Goal: Task Accomplishment & Management: Complete application form

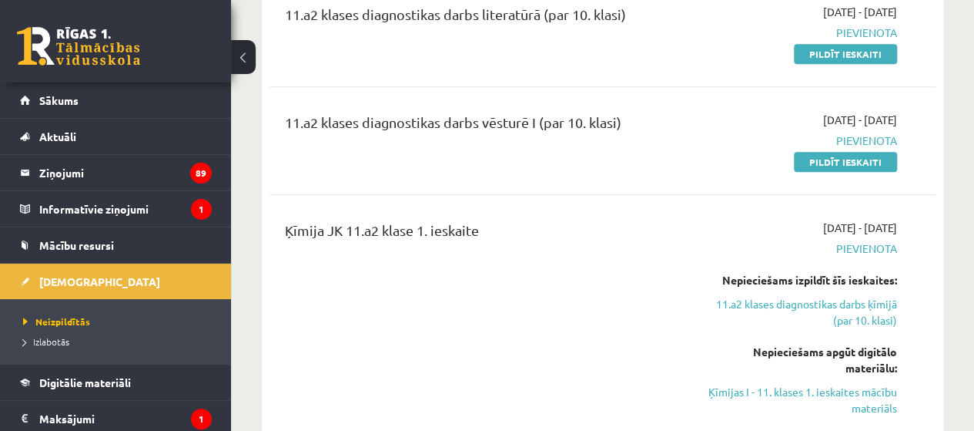
scroll to position [308, 0]
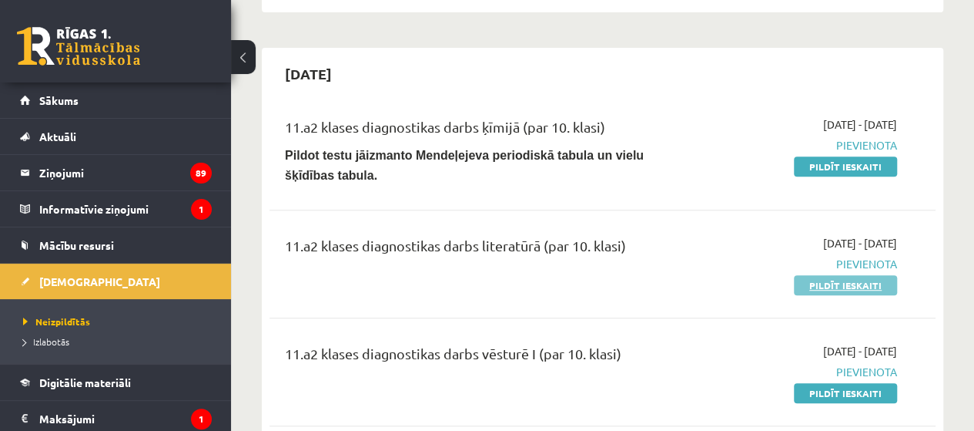
click at [840, 275] on link "Pildīt ieskaiti" at bounding box center [845, 285] width 103 height 20
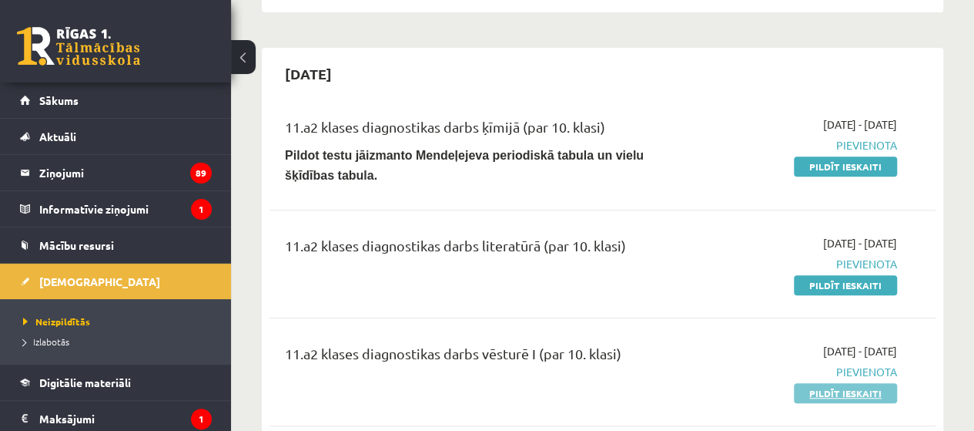
click at [821, 383] on link "Pildīt ieskaiti" at bounding box center [845, 393] width 103 height 20
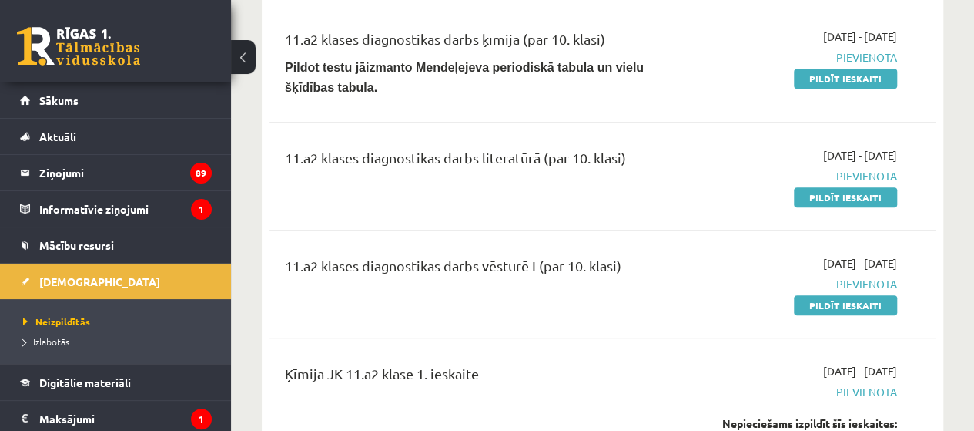
scroll to position [385, 0]
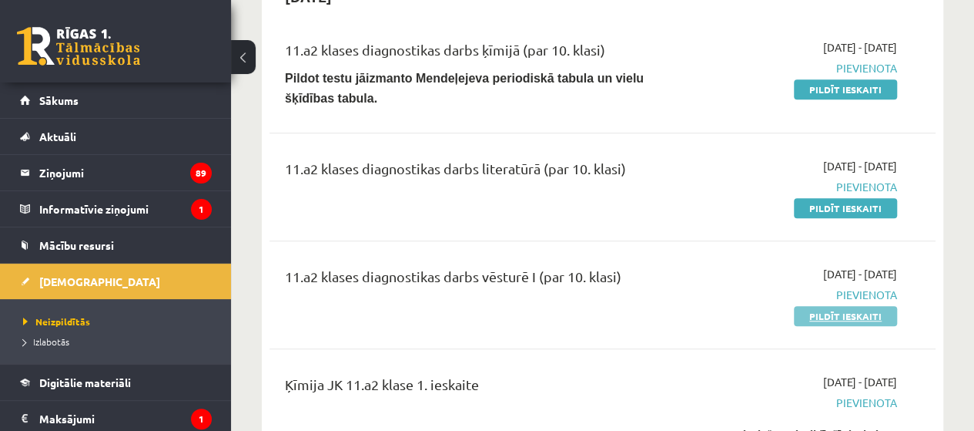
click at [847, 306] on link "Pildīt ieskaiti" at bounding box center [845, 316] width 103 height 20
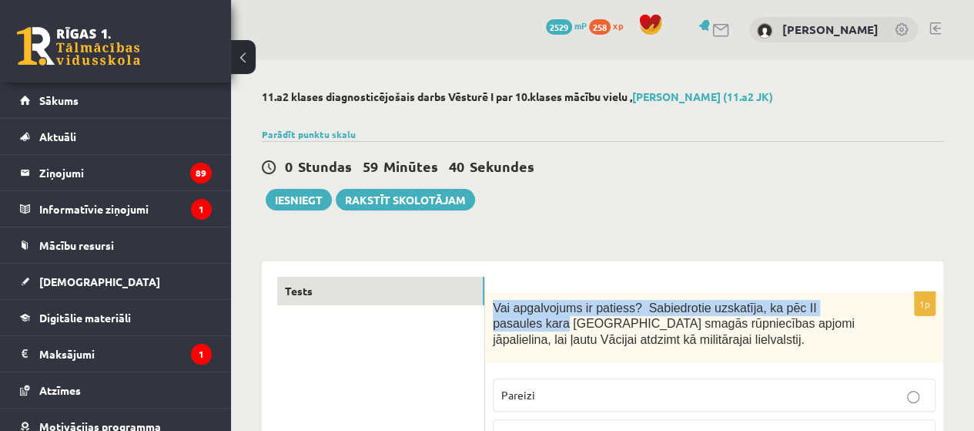
drag, startPoint x: 488, startPoint y: 313, endPoint x: 863, endPoint y: 218, distance: 387.1
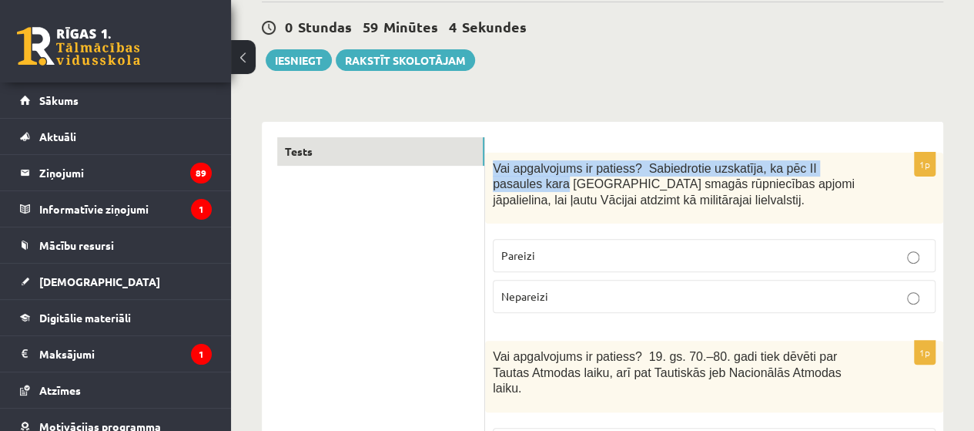
scroll to position [154, 0]
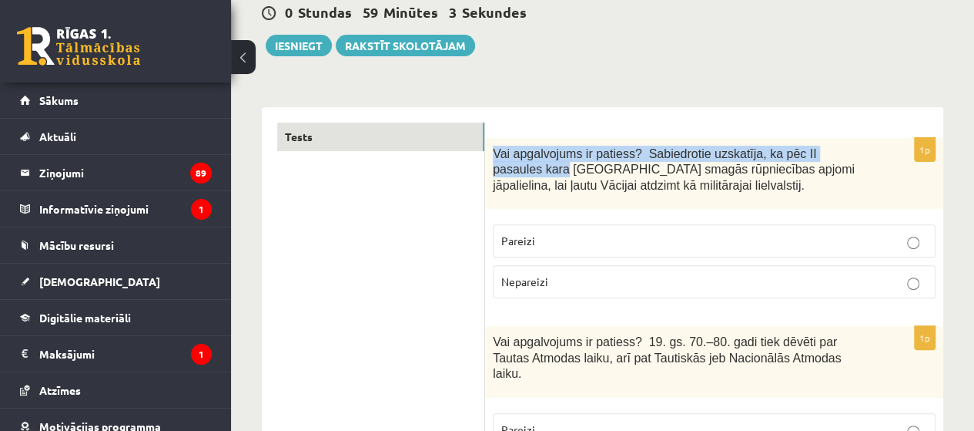
click at [486, 157] on div "Vai apgalvojums ir patiess? Sabiedrotie uzskatīja, ka pēc II pasaules kara Vāci…" at bounding box center [714, 173] width 458 height 71
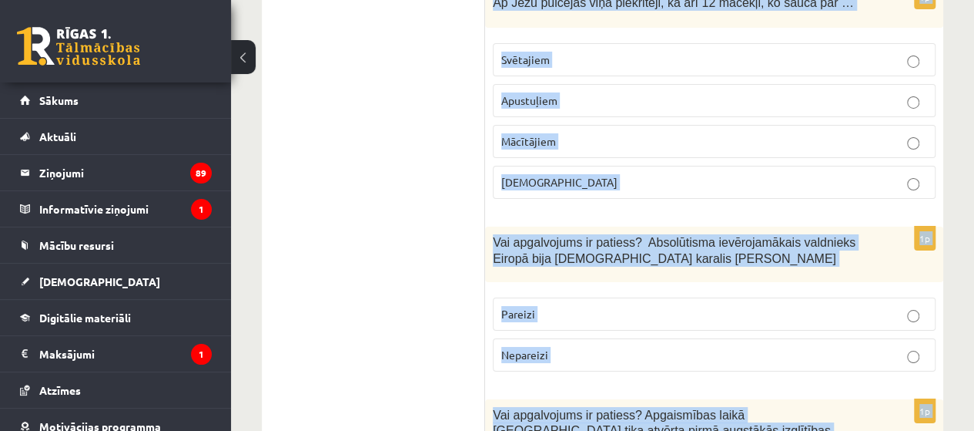
scroll to position [5637, 0]
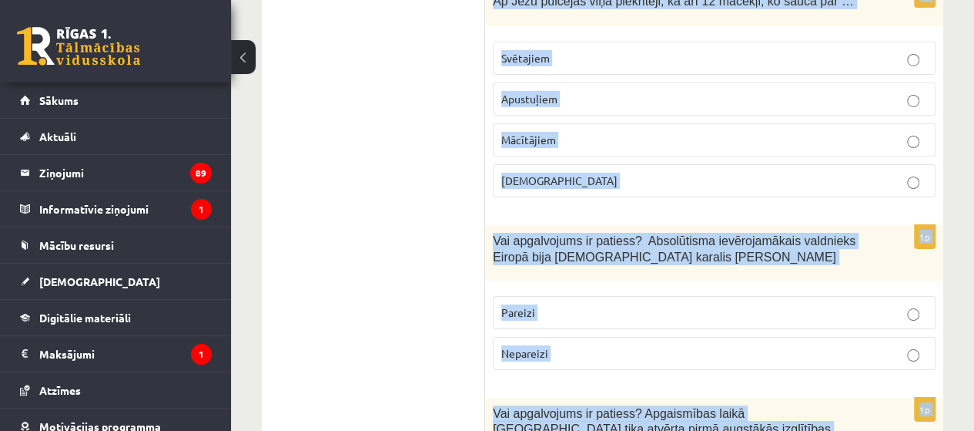
drag, startPoint x: 493, startPoint y: 153, endPoint x: 749, endPoint y: 378, distance: 340.6
copy form "Vai apgalvojums ir patiess? Sabiedrotie uzskatīja, ka pēc II pasaules kara Vāci…"
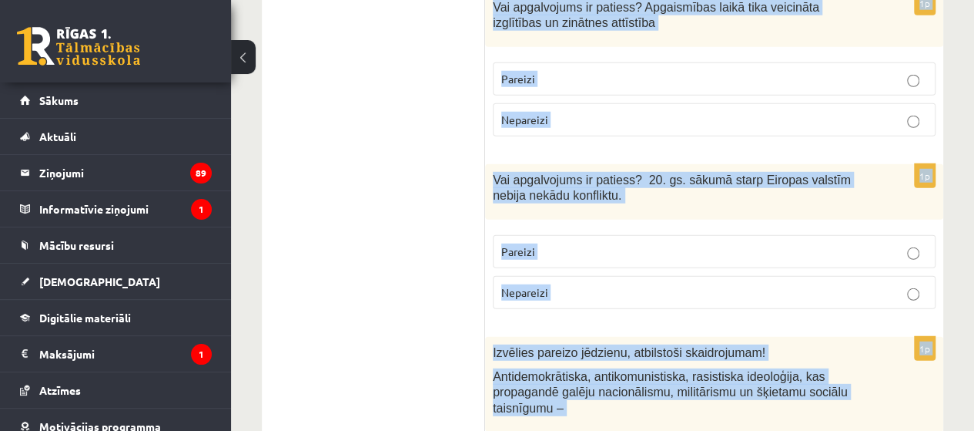
scroll to position [0, 0]
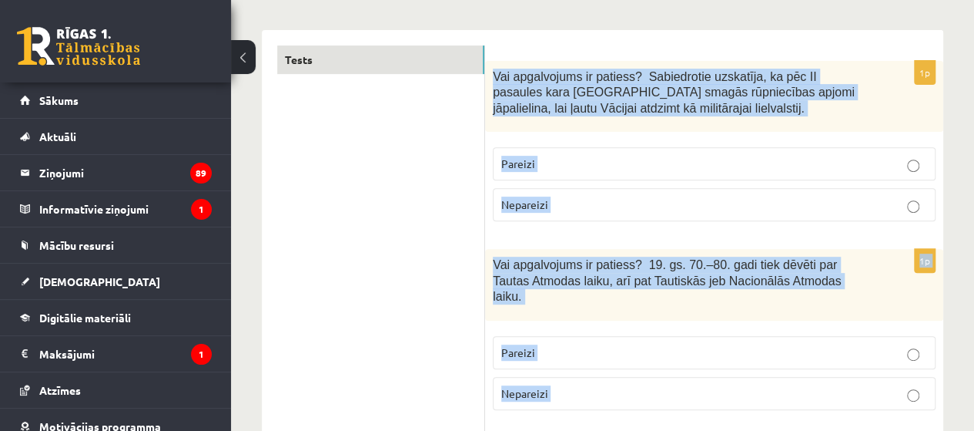
click at [548, 213] on label "Nepareizi" at bounding box center [714, 204] width 443 height 33
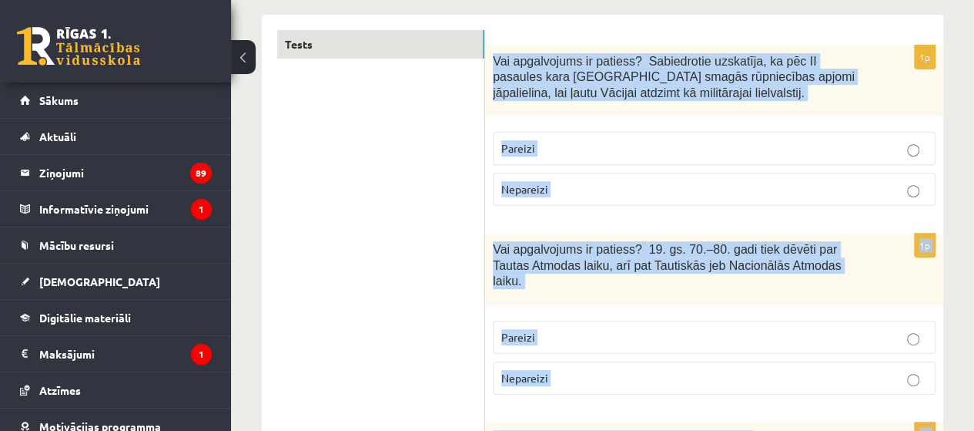
scroll to position [385, 0]
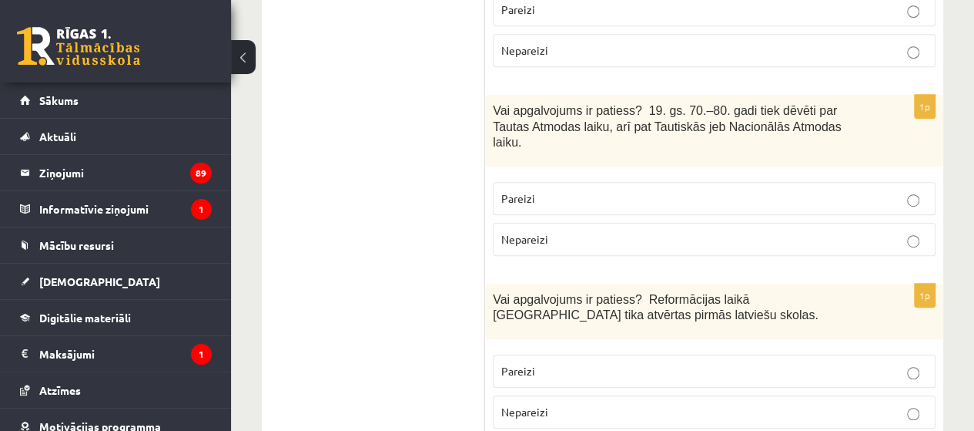
click at [540, 190] on p "Pareizi" at bounding box center [714, 198] width 426 height 16
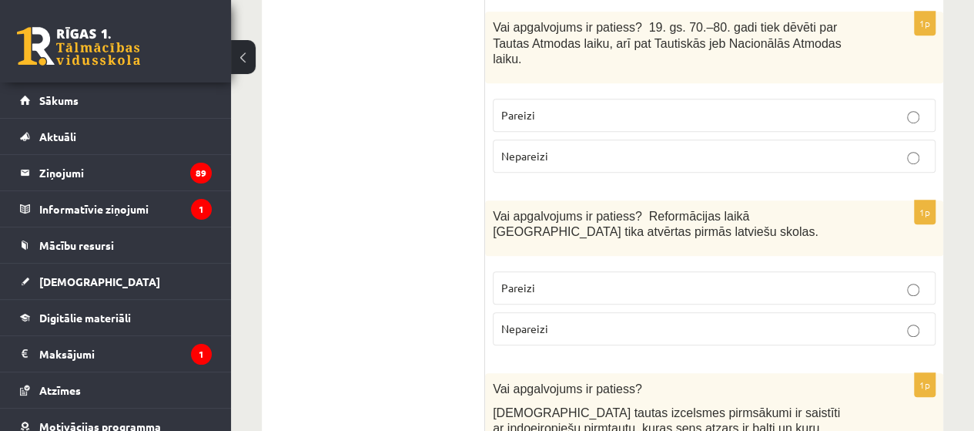
scroll to position [539, 0]
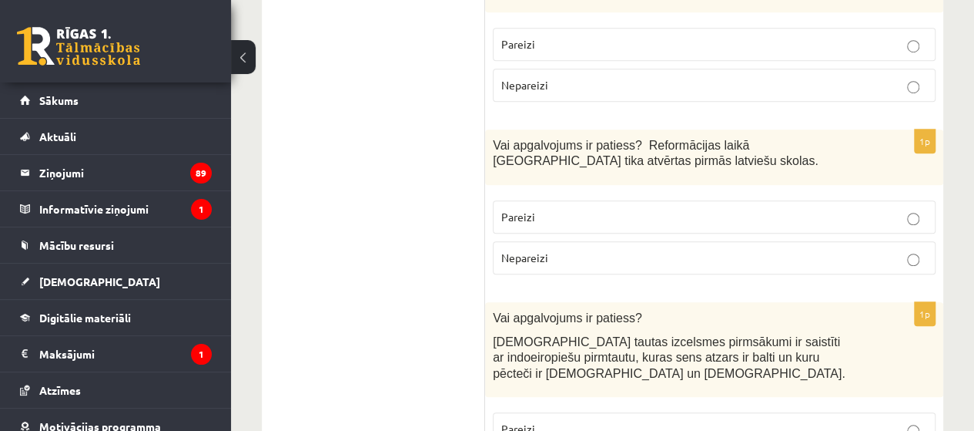
click at [529, 210] on span "Pareizi" at bounding box center [518, 217] width 34 height 14
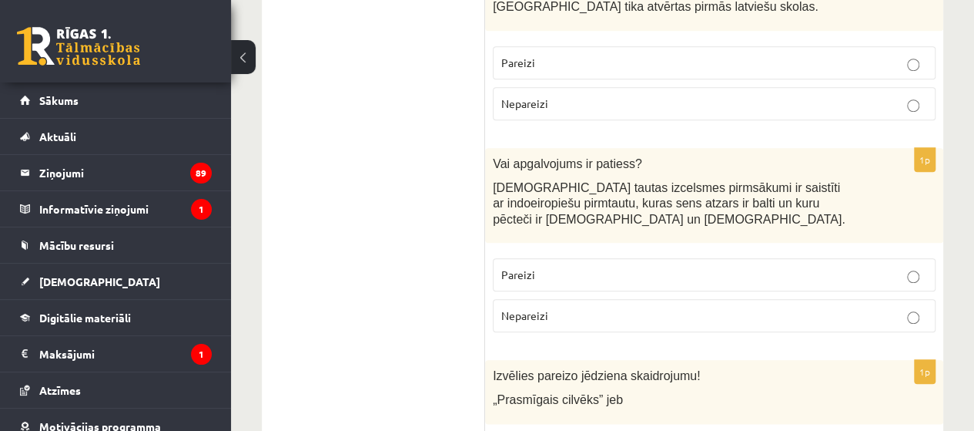
click at [533, 267] on p "Pareizi" at bounding box center [714, 275] width 426 height 16
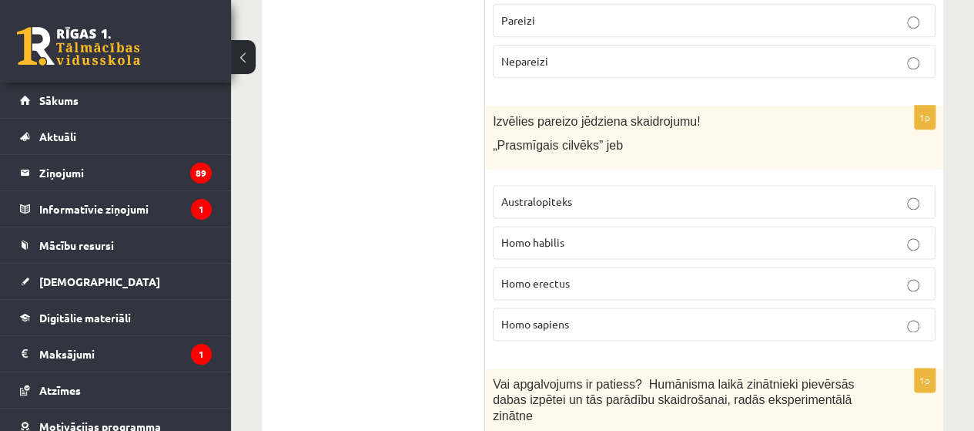
scroll to position [847, 0]
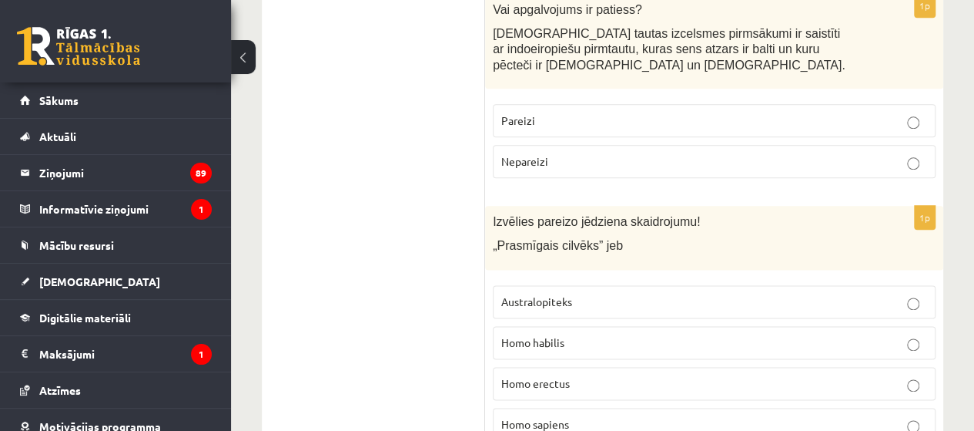
click at [561, 334] on p "Homo habilis" at bounding box center [714, 342] width 426 height 16
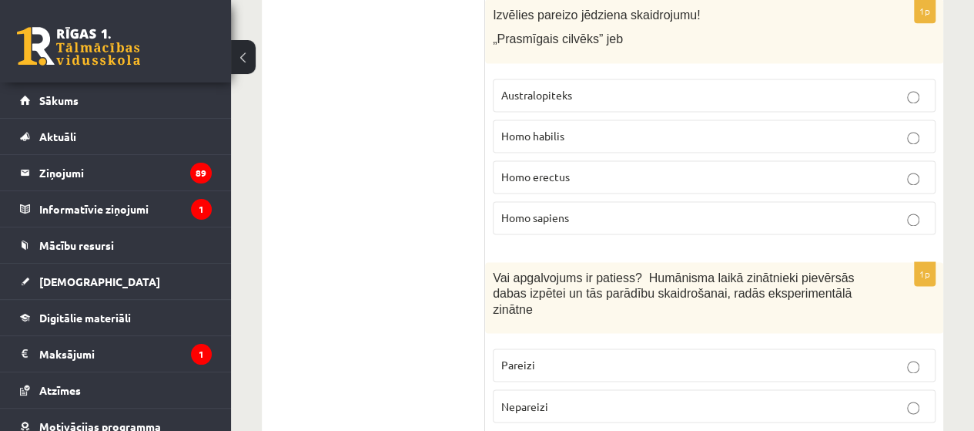
scroll to position [1078, 0]
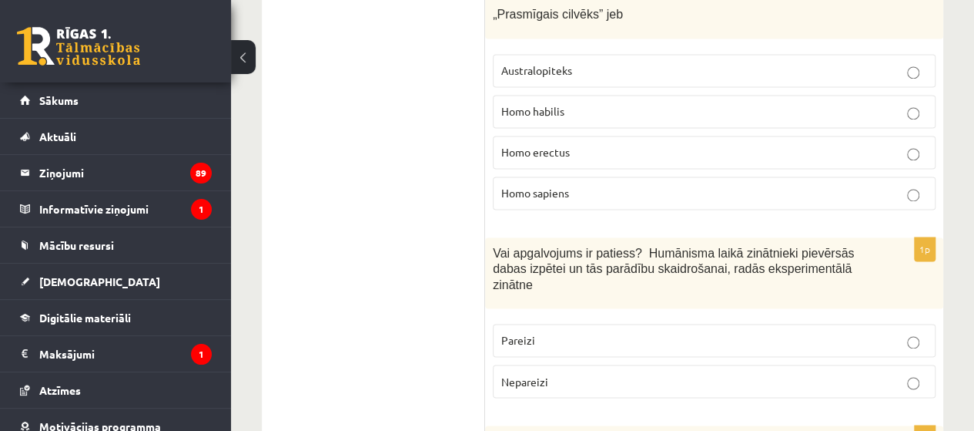
drag, startPoint x: 528, startPoint y: 302, endPoint x: 544, endPoint y: 293, distance: 17.6
click at [528, 333] on span "Pareizi" at bounding box center [518, 340] width 34 height 14
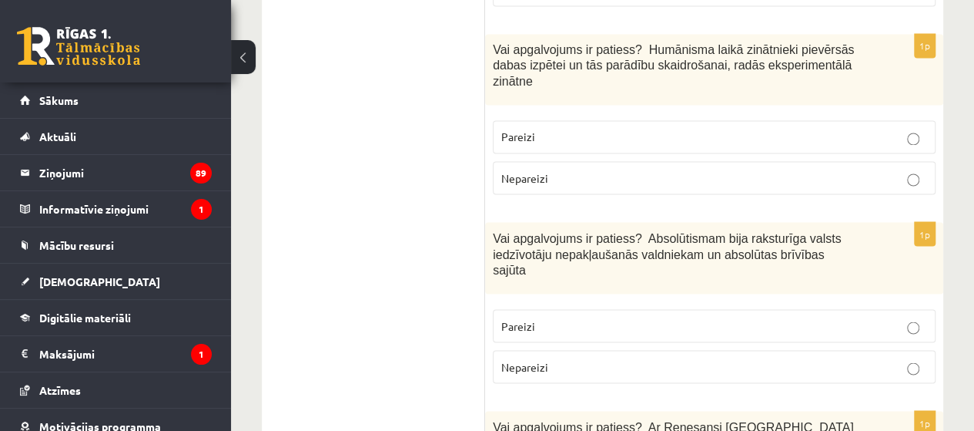
scroll to position [1232, 0]
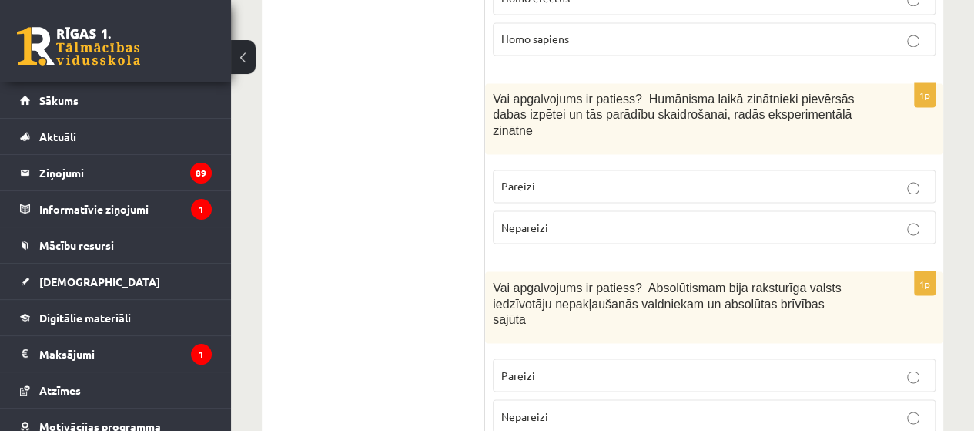
click at [558, 407] on p "Nepareizi" at bounding box center [714, 415] width 426 height 16
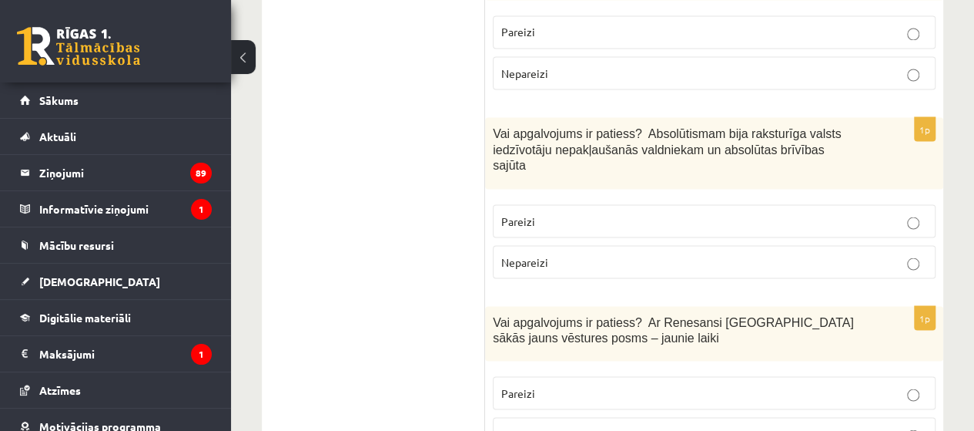
click at [552, 384] on p "Pareizi" at bounding box center [714, 392] width 426 height 16
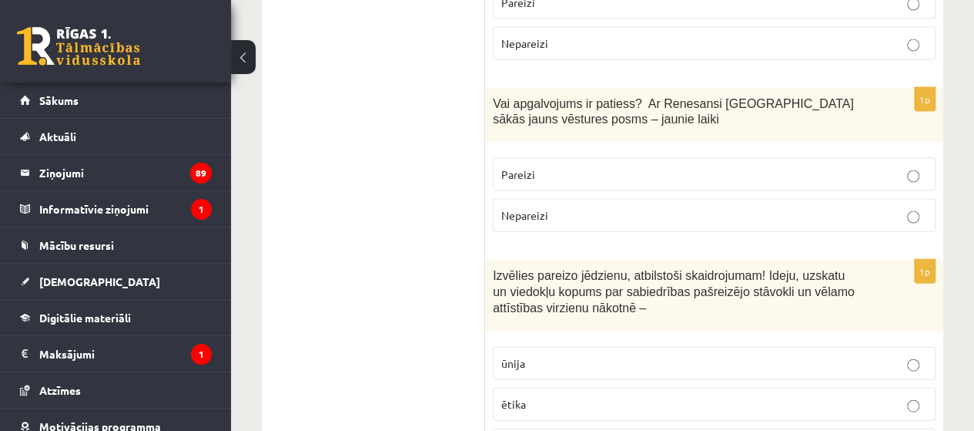
scroll to position [1617, 0]
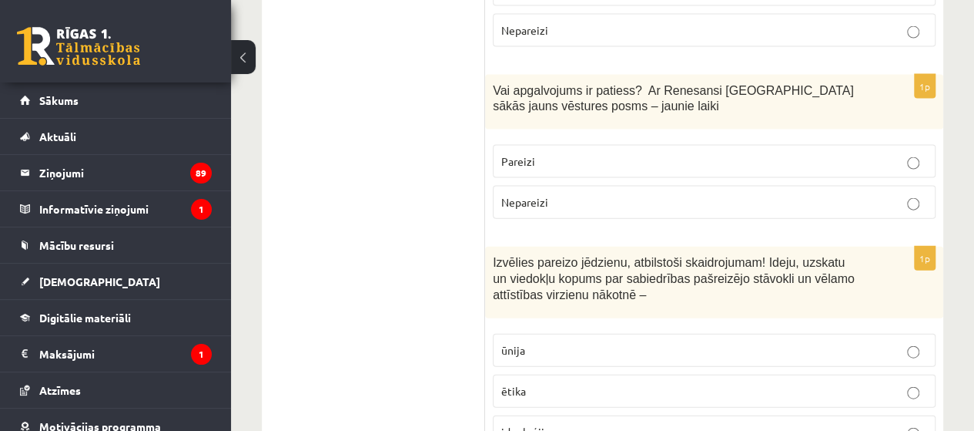
click at [569, 424] on p "ideoloģija" at bounding box center [714, 432] width 426 height 16
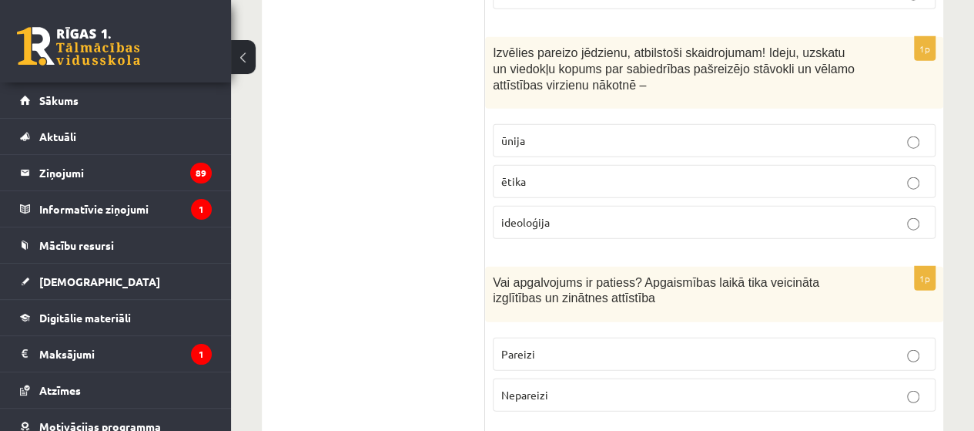
scroll to position [1926, 0]
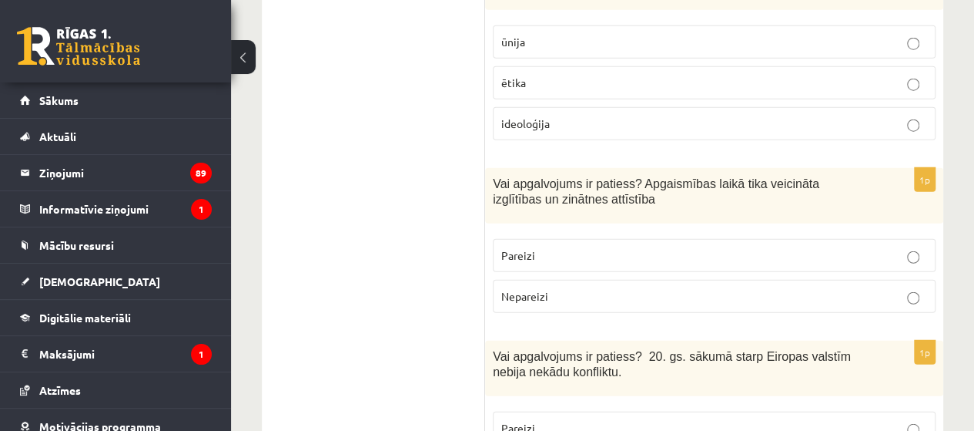
click at [541, 239] on label "Pareizi" at bounding box center [714, 255] width 443 height 33
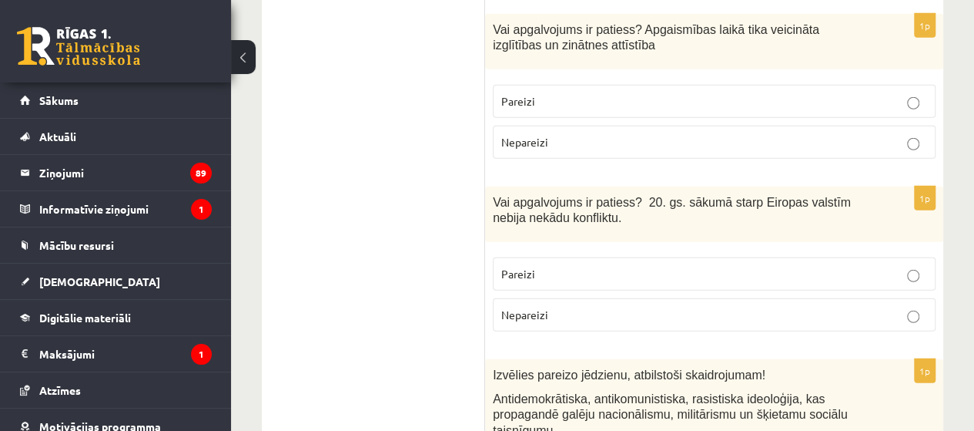
click at [526, 307] on span "Nepareizi" at bounding box center [524, 314] width 47 height 14
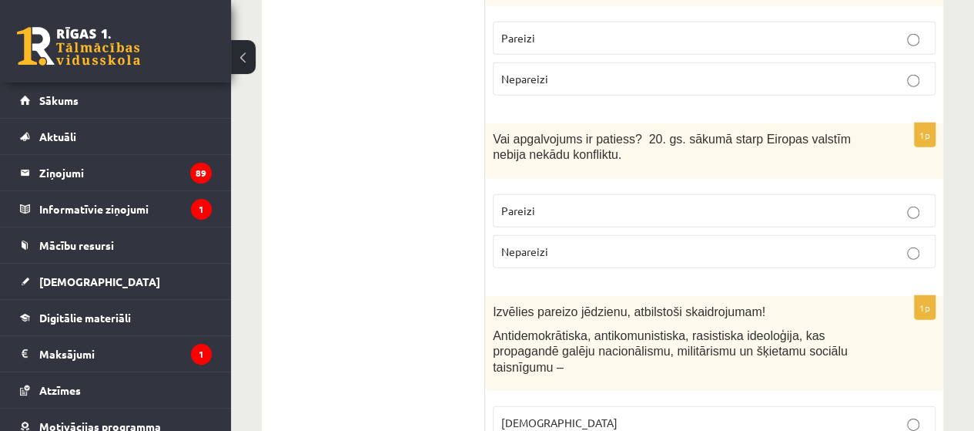
scroll to position [2234, 0]
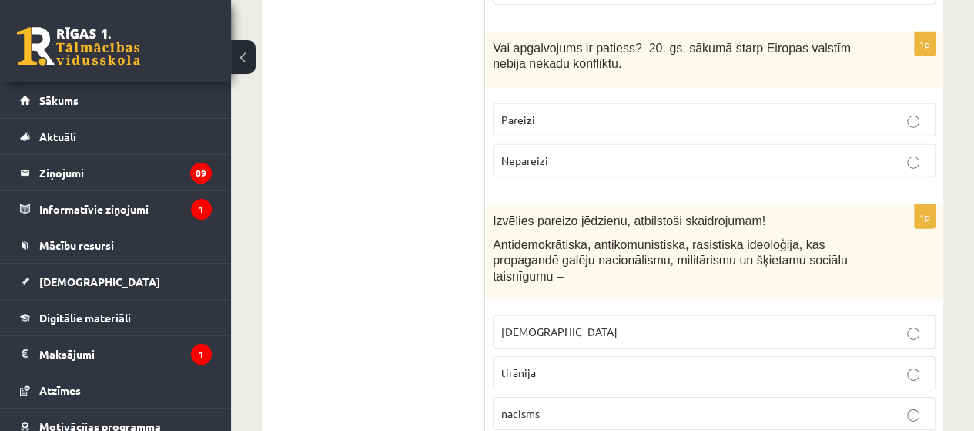
click at [558, 323] on p "fašisms" at bounding box center [714, 331] width 426 height 16
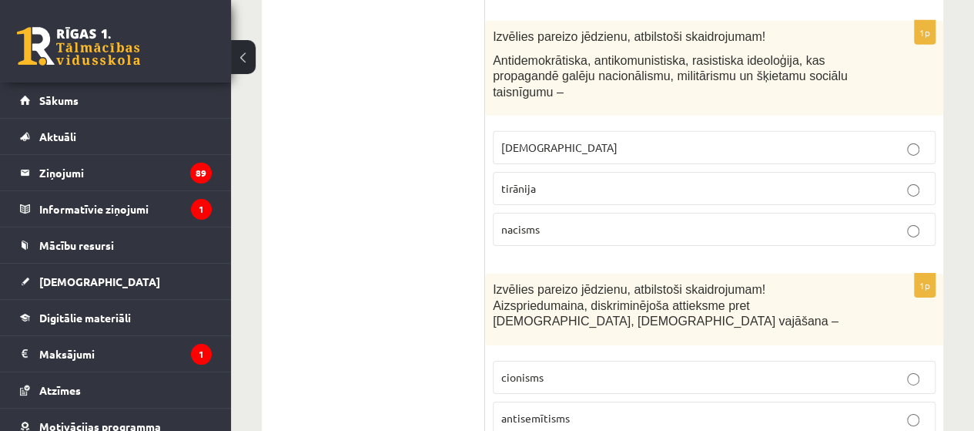
scroll to position [2465, 0]
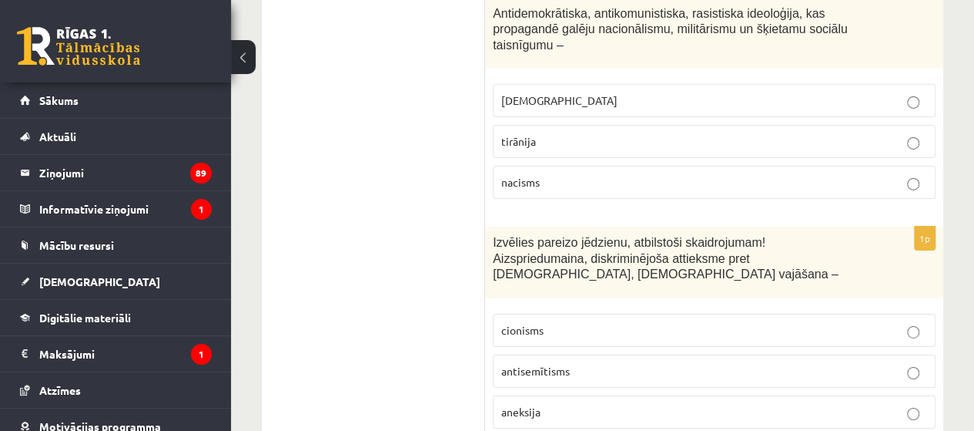
click at [596, 363] on p "antisemītisms" at bounding box center [714, 371] width 426 height 16
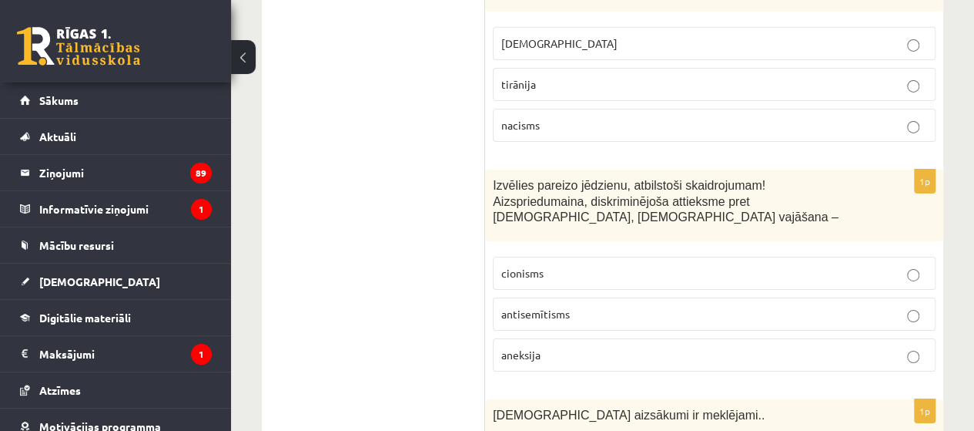
scroll to position [2696, 0]
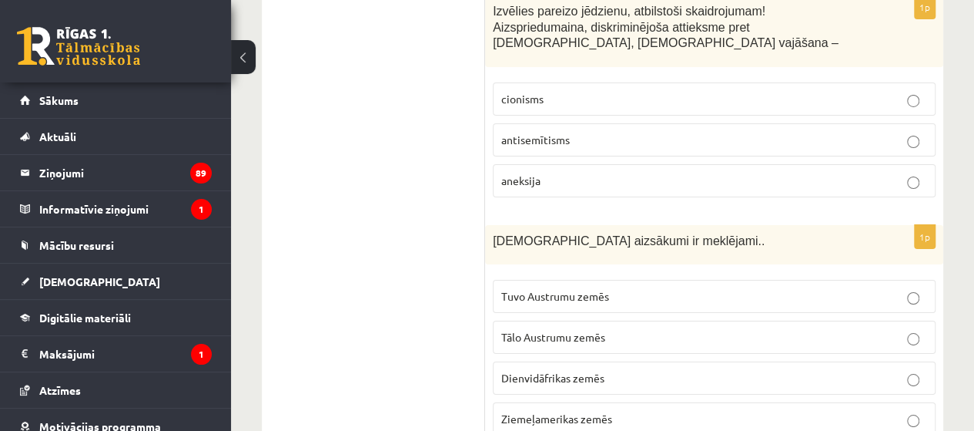
click at [555, 289] on span "Tuvo Austrumu zemēs" at bounding box center [555, 296] width 108 height 14
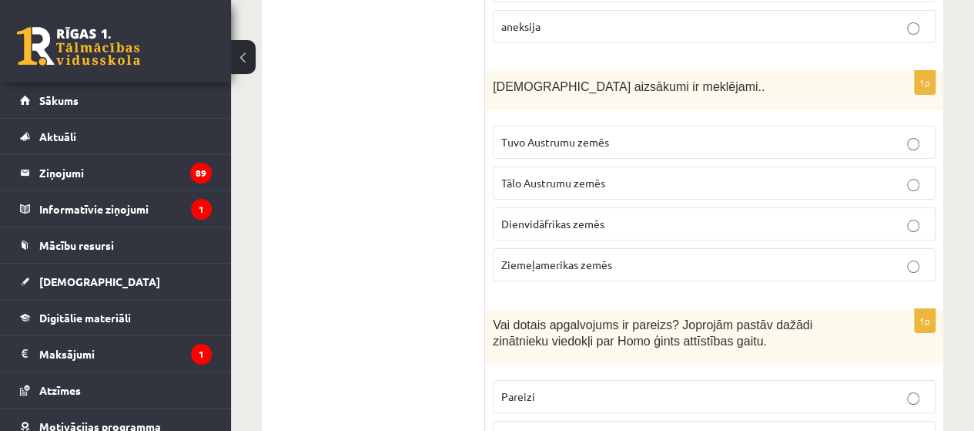
scroll to position [2927, 0]
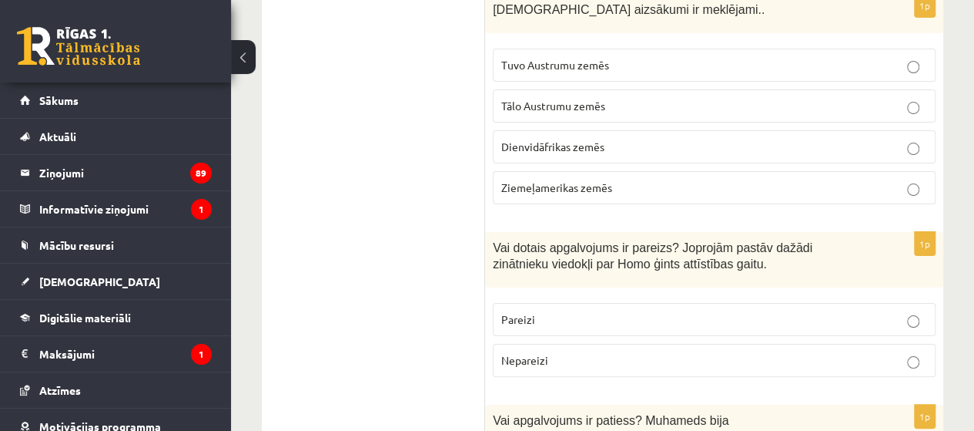
click at [562, 232] on div "1p Vai dotais apgalvojums ir pareizs? Joprojām pastāv dažādi zinātnieku viedokļ…" at bounding box center [714, 310] width 458 height 157
click at [562, 311] on p "Pareizi" at bounding box center [714, 319] width 426 height 16
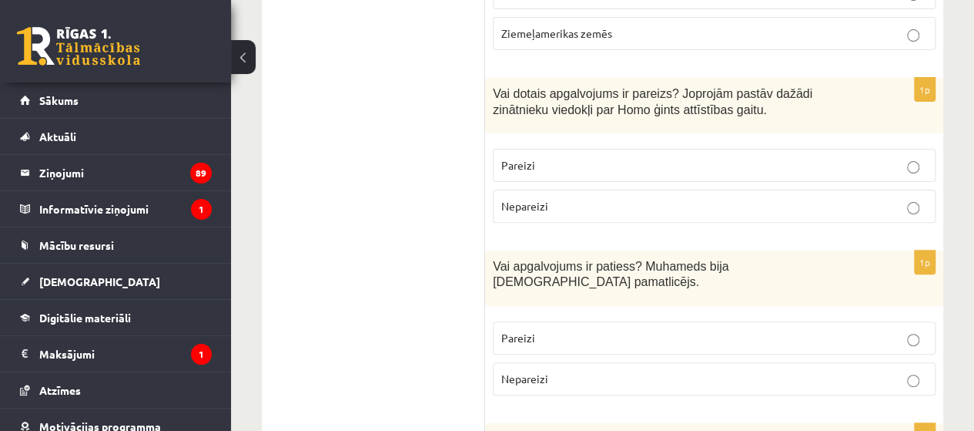
click at [545, 330] on p "Pareizi" at bounding box center [714, 338] width 426 height 16
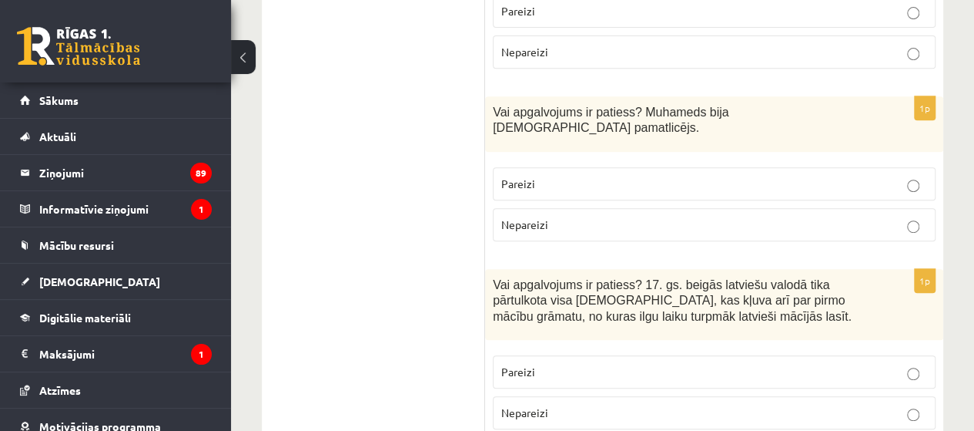
click at [542, 364] on p "Pareizi" at bounding box center [714, 372] width 426 height 16
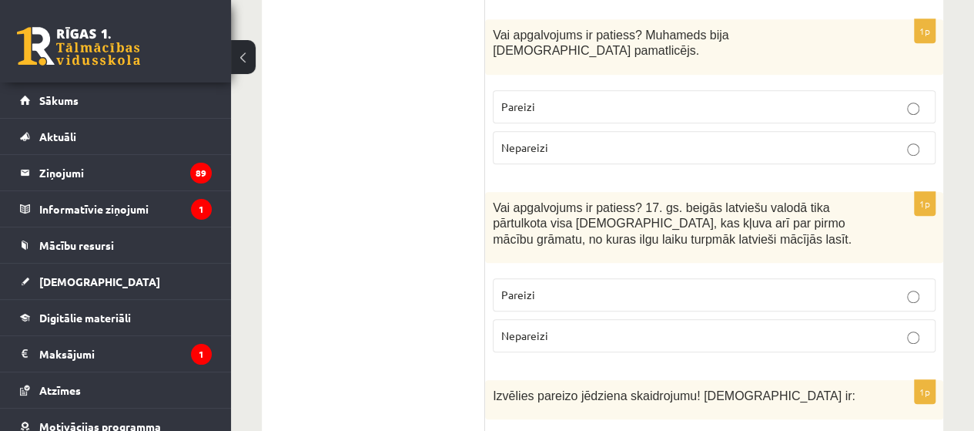
scroll to position [3389, 0]
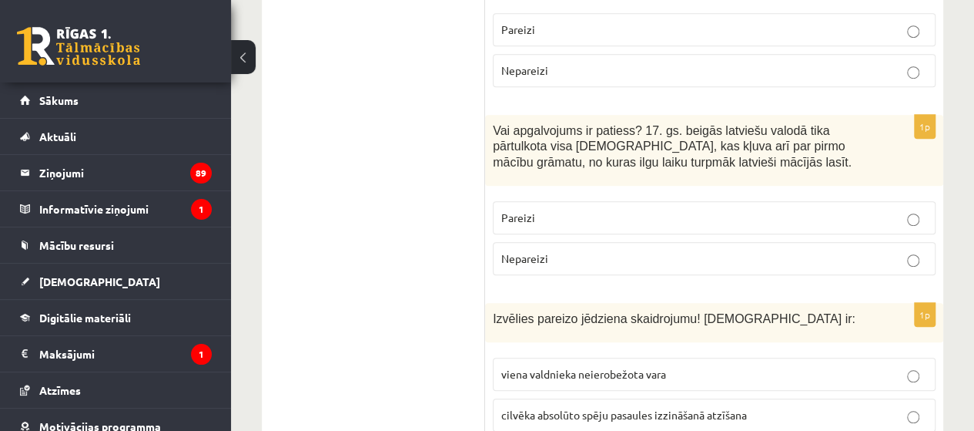
click at [612, 367] on span "viena valdnieka neierobežota vara" at bounding box center [583, 374] width 165 height 14
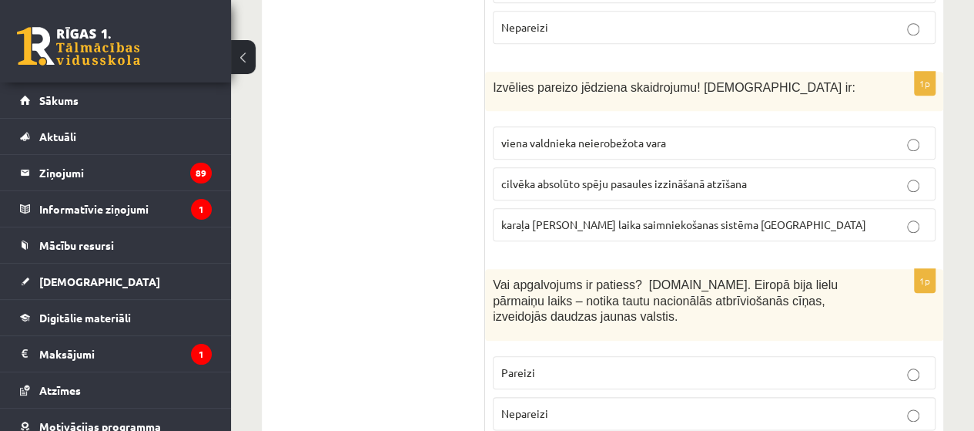
click at [548, 364] on p "Pareizi" at bounding box center [714, 372] width 426 height 16
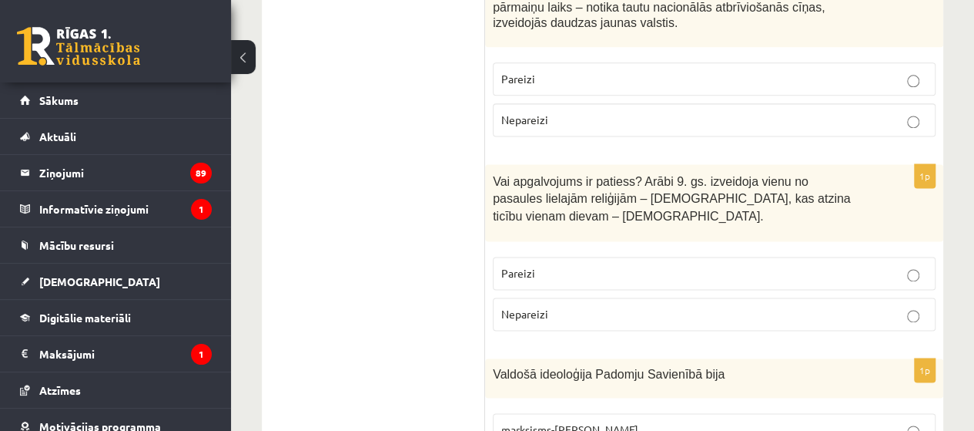
scroll to position [4005, 0]
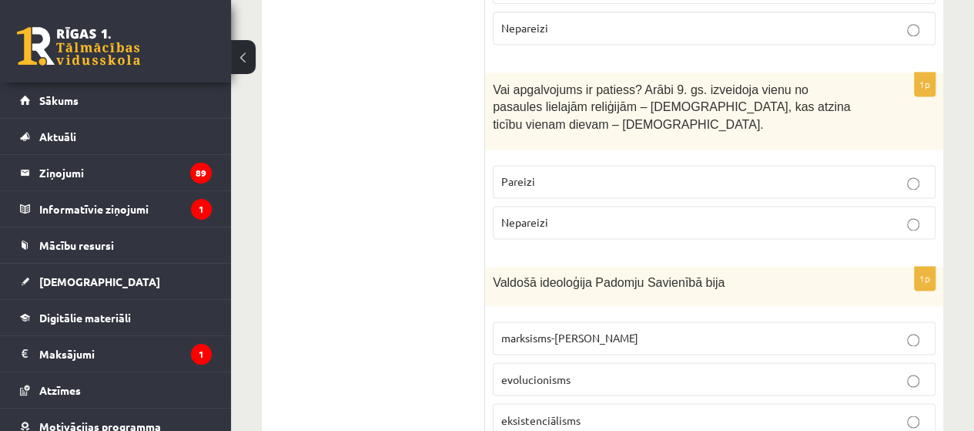
click at [675, 330] on p "marksisms-ļeņinisms" at bounding box center [714, 338] width 426 height 16
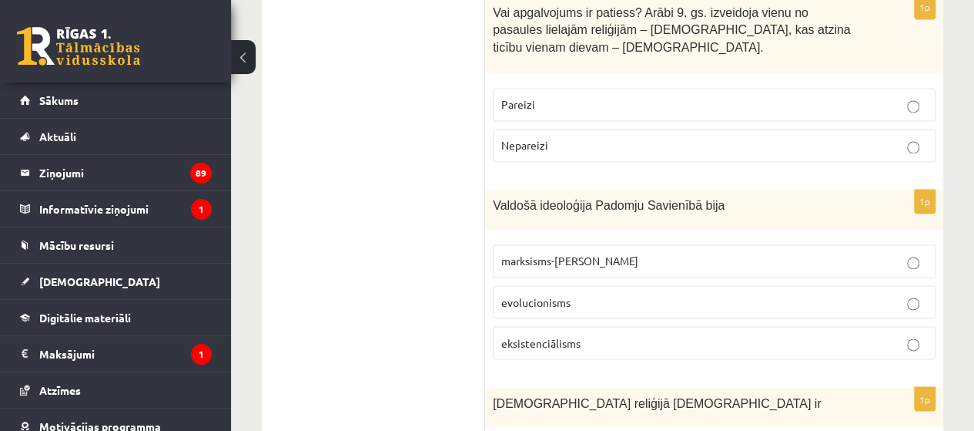
scroll to position [4159, 0]
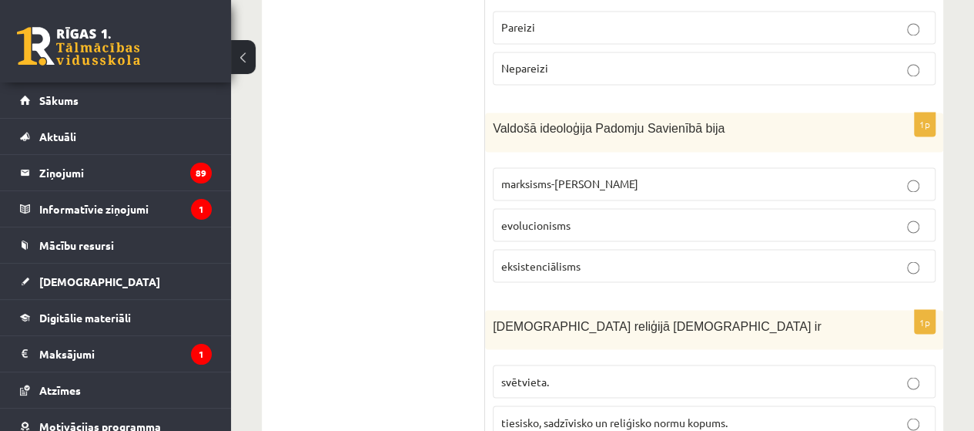
click at [629, 414] on span "tiesisko, sadzīvisko un reliģisko normu kopums." at bounding box center [614, 421] width 226 height 14
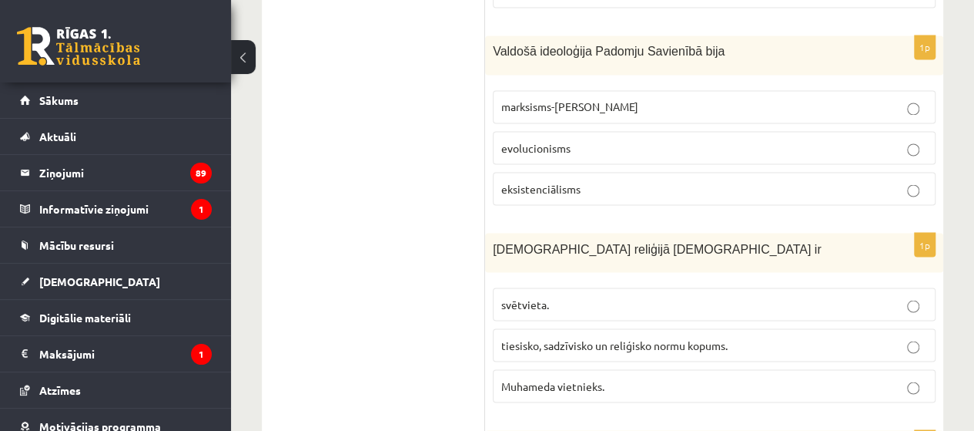
scroll to position [4313, 0]
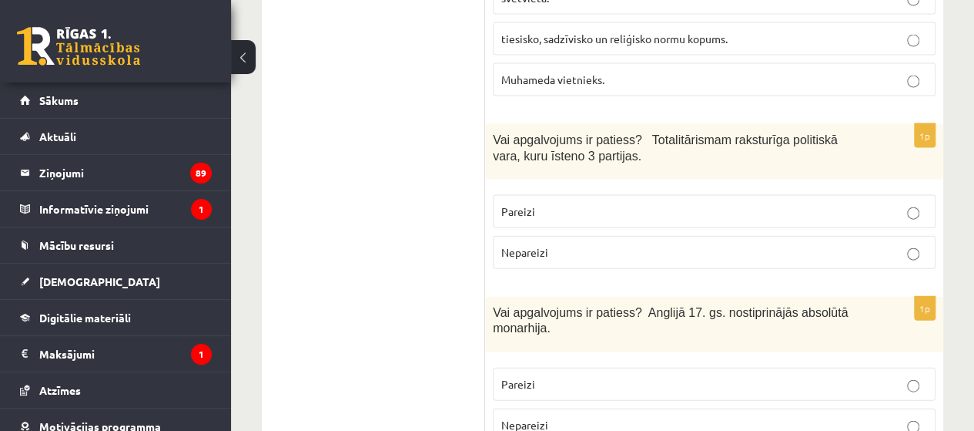
scroll to position [4544, 0]
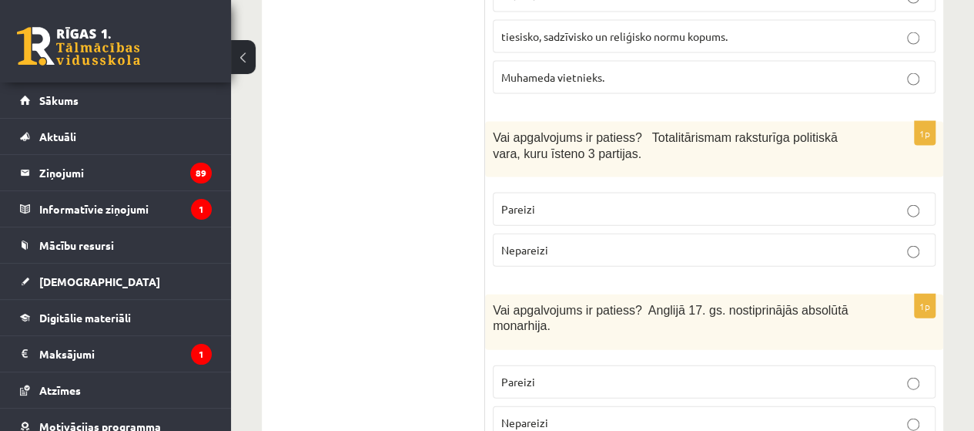
click at [550, 414] on p "Nepareizi" at bounding box center [714, 422] width 426 height 16
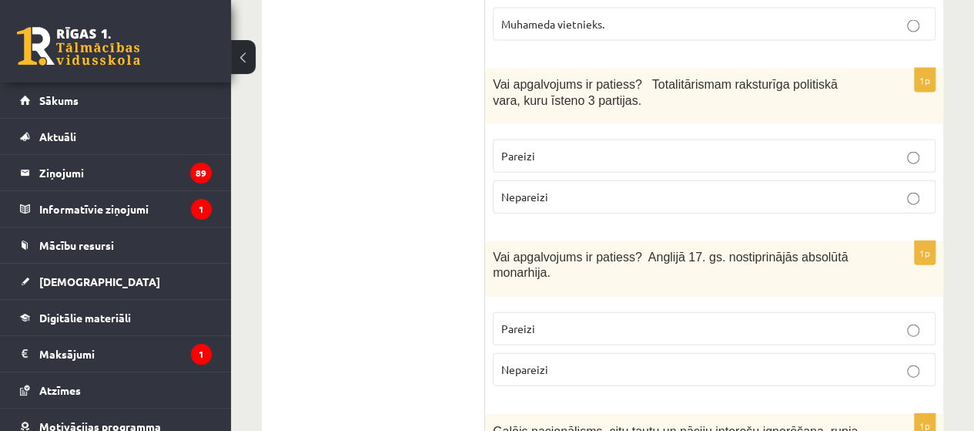
scroll to position [4621, 0]
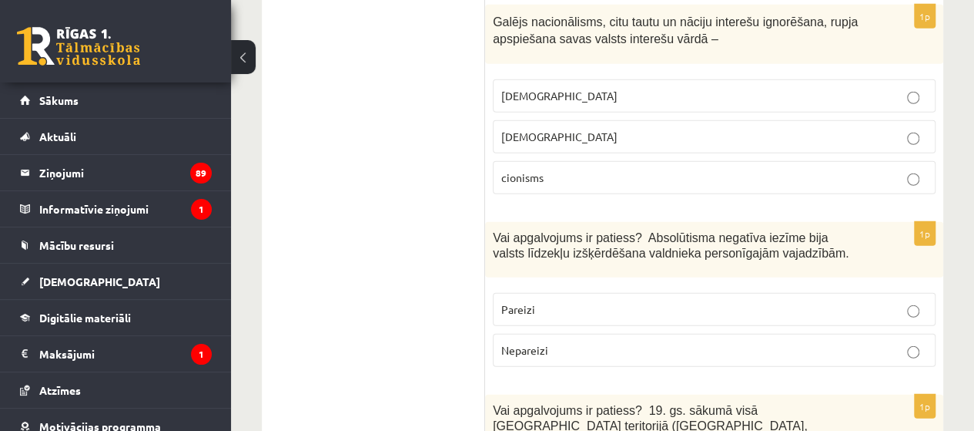
scroll to position [5084, 0]
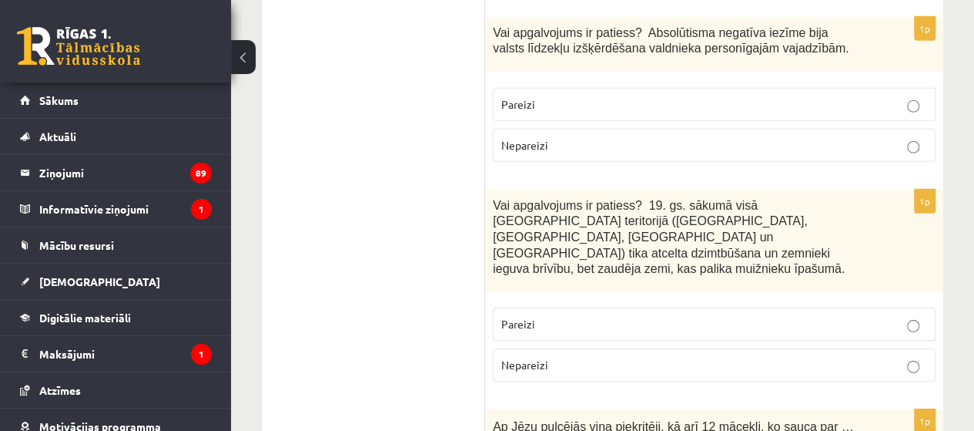
scroll to position [5315, 0]
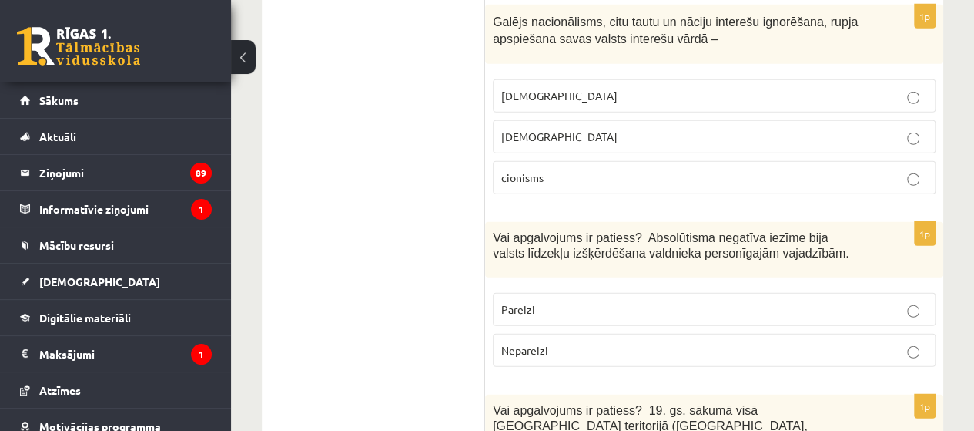
click at [545, 293] on label "Pareizi" at bounding box center [714, 309] width 443 height 33
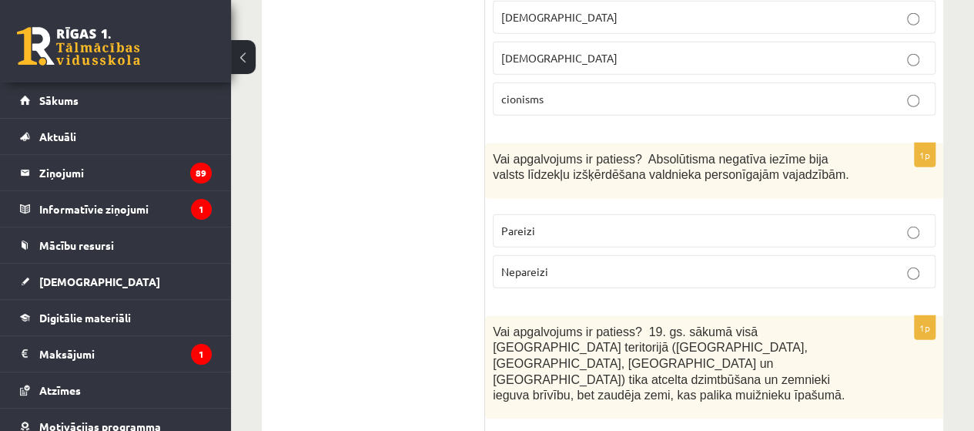
scroll to position [5161, 0]
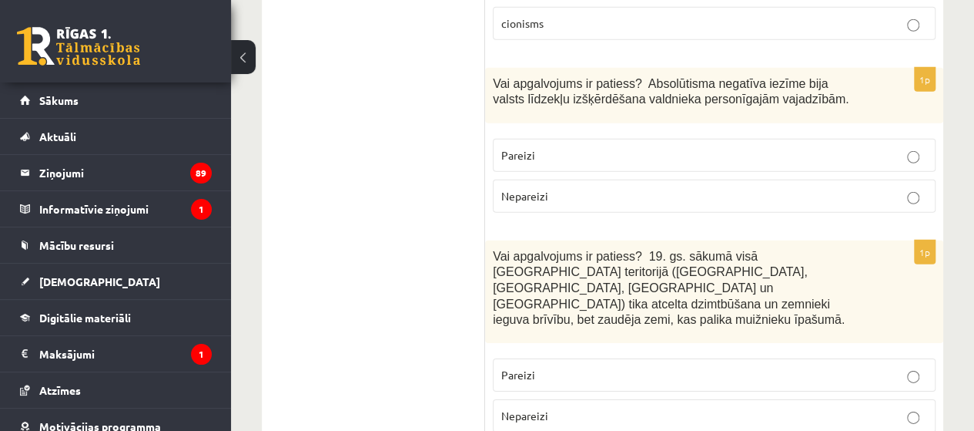
click at [548, 407] on p "Nepareizi" at bounding box center [714, 415] width 426 height 16
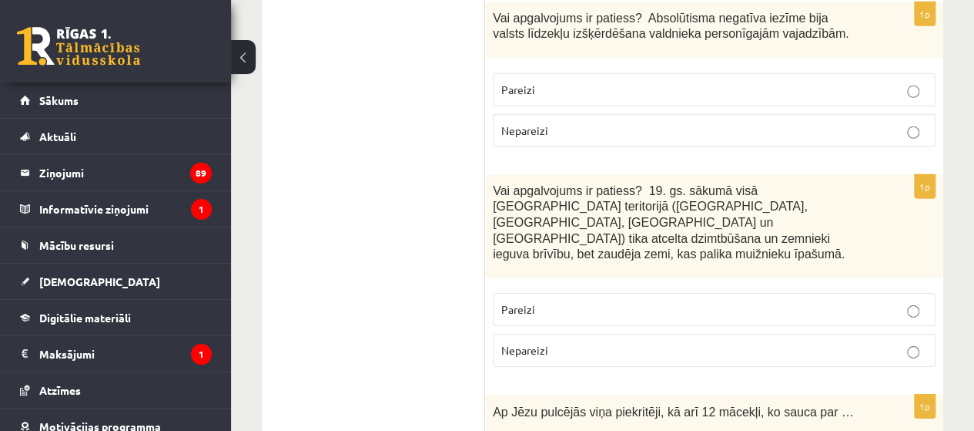
scroll to position [5315, 0]
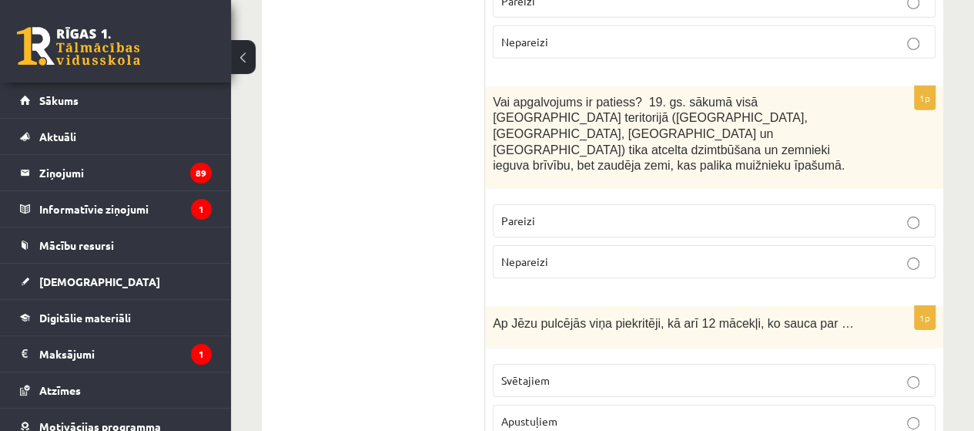
click at [568, 413] on p "Apustuļiem" at bounding box center [714, 421] width 426 height 16
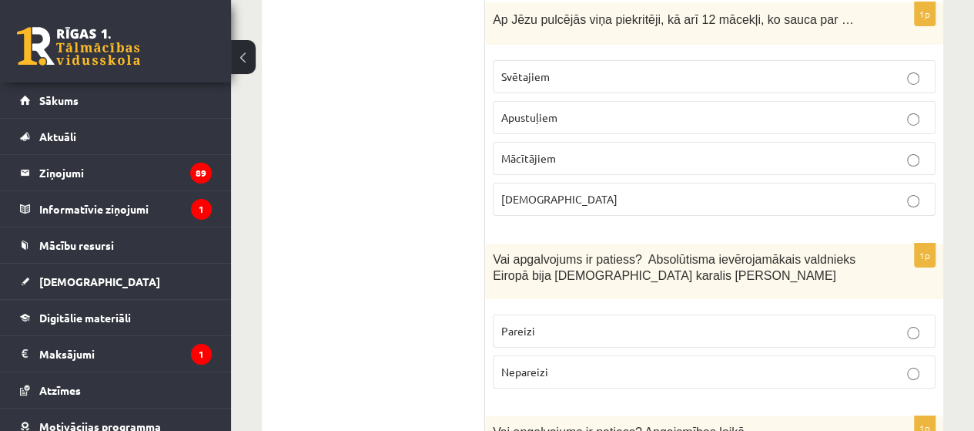
scroll to position [5623, 0]
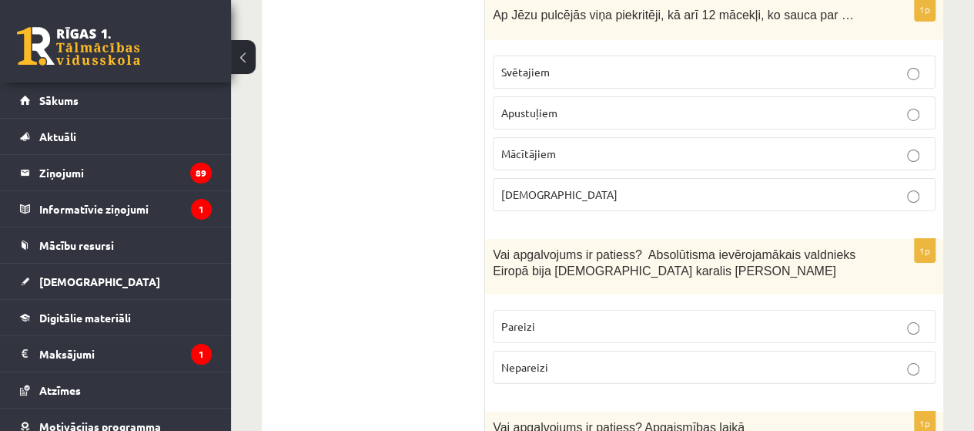
click at [538, 318] on p "Pareizi" at bounding box center [714, 326] width 426 height 16
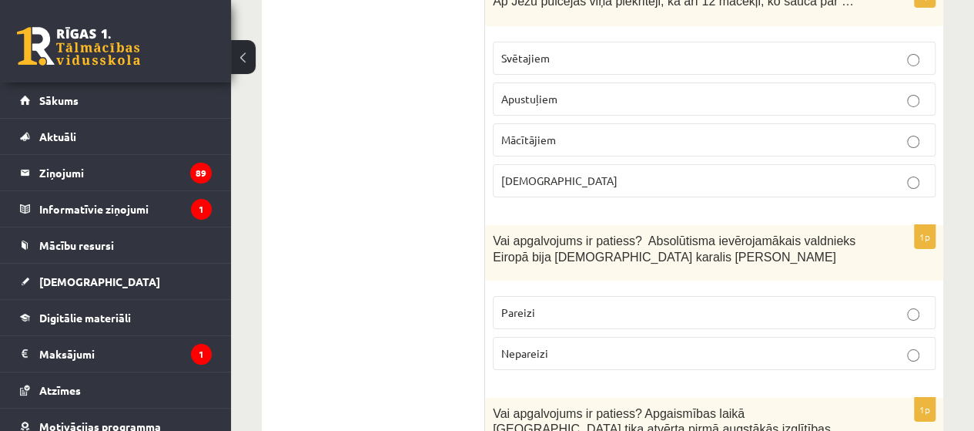
scroll to position [0, 0]
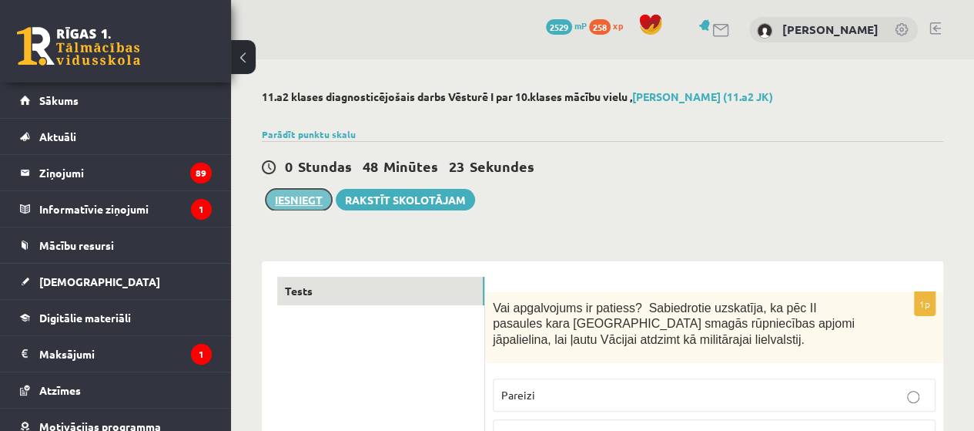
click at [310, 198] on button "Iesniegt" at bounding box center [299, 200] width 66 height 22
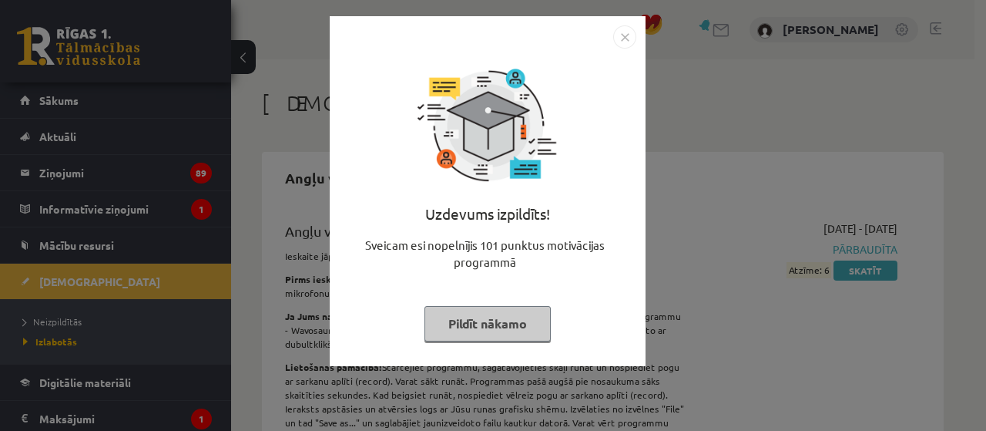
click at [516, 321] on button "Pildīt nākamo" at bounding box center [487, 323] width 126 height 35
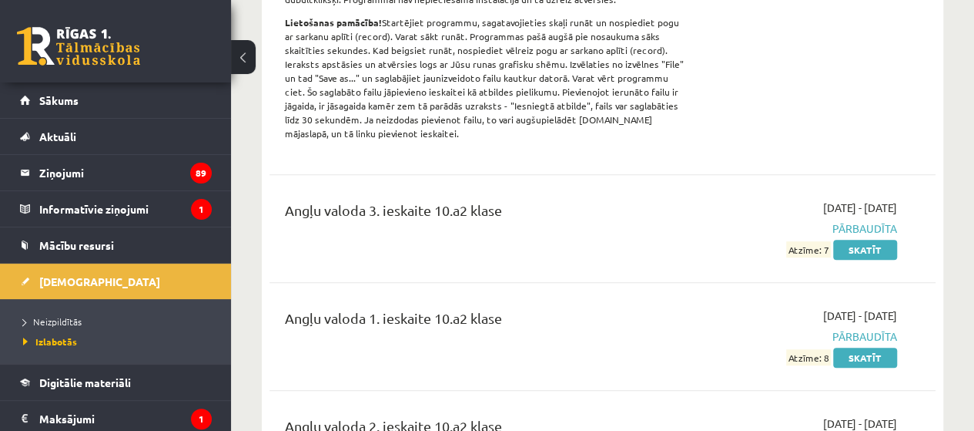
scroll to position [308, 0]
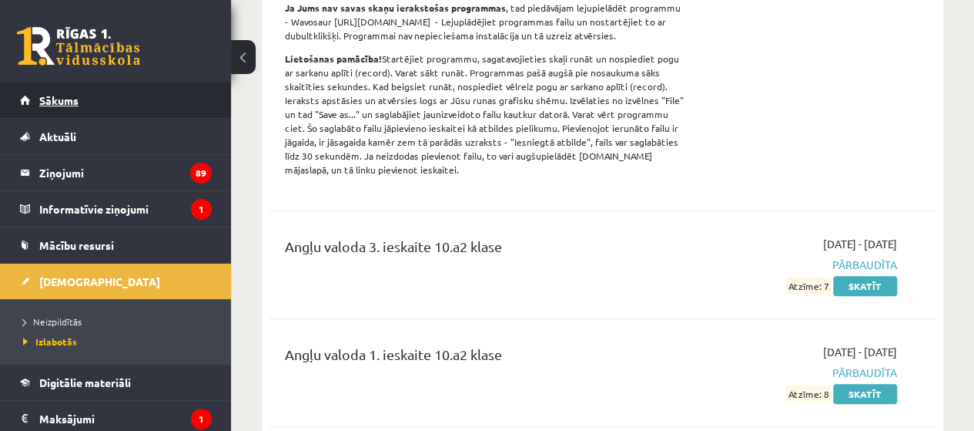
click at [72, 98] on span "Sākums" at bounding box center [58, 100] width 39 height 14
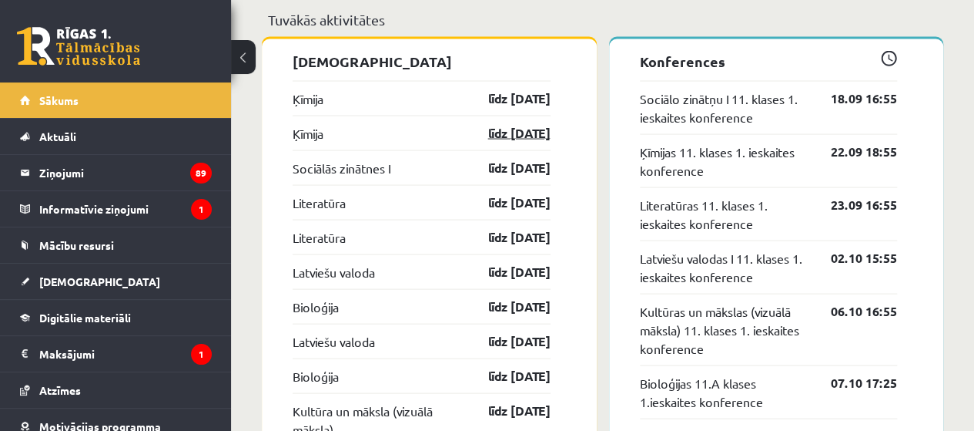
scroll to position [1463, 0]
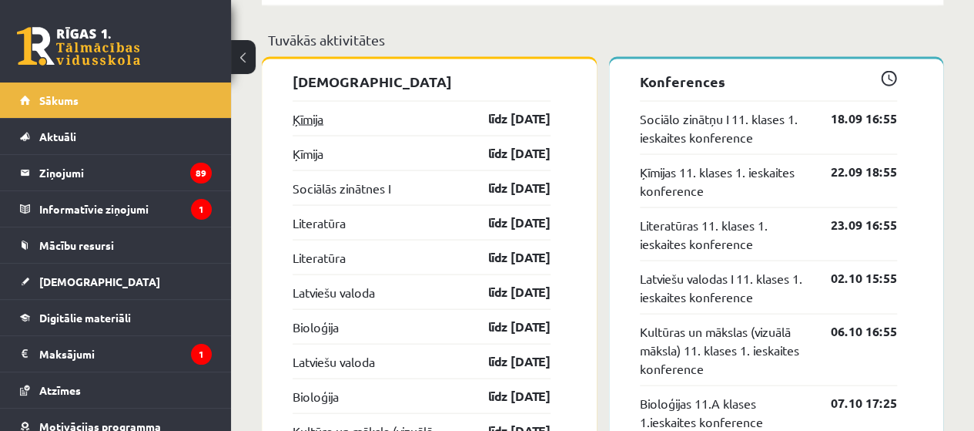
click at [311, 119] on link "Ķīmija" at bounding box center [308, 118] width 31 height 18
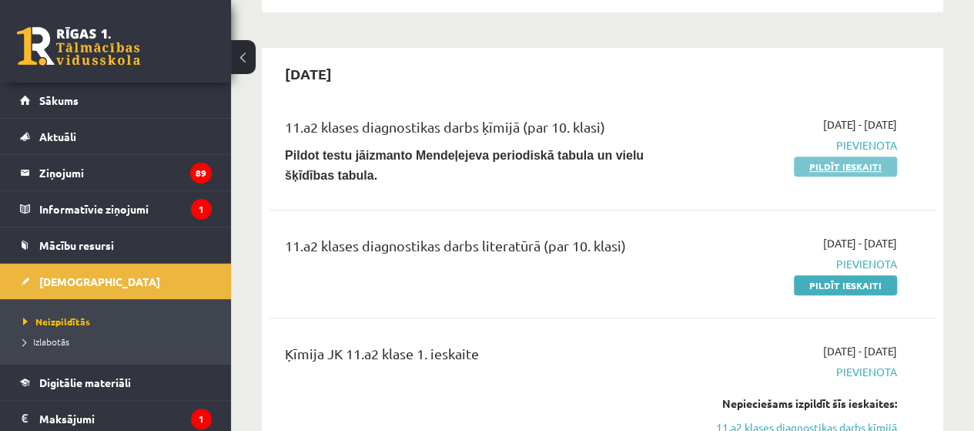
scroll to position [385, 0]
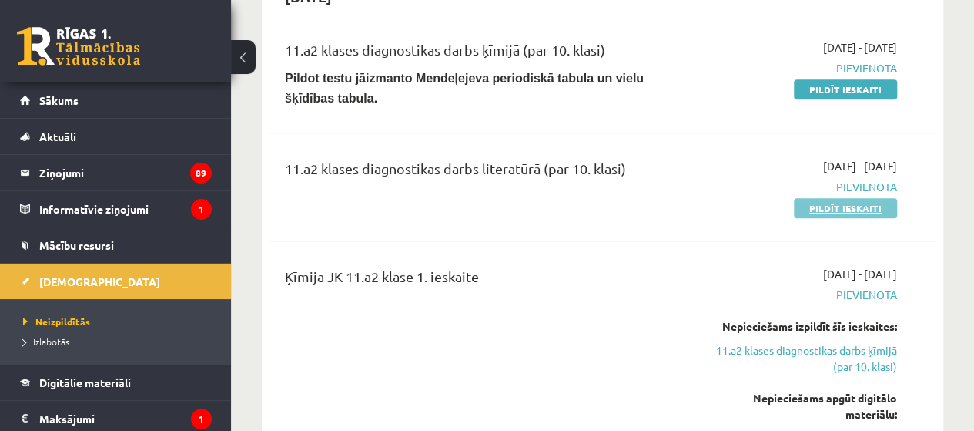
click at [865, 198] on link "Pildīt ieskaiti" at bounding box center [845, 208] width 103 height 20
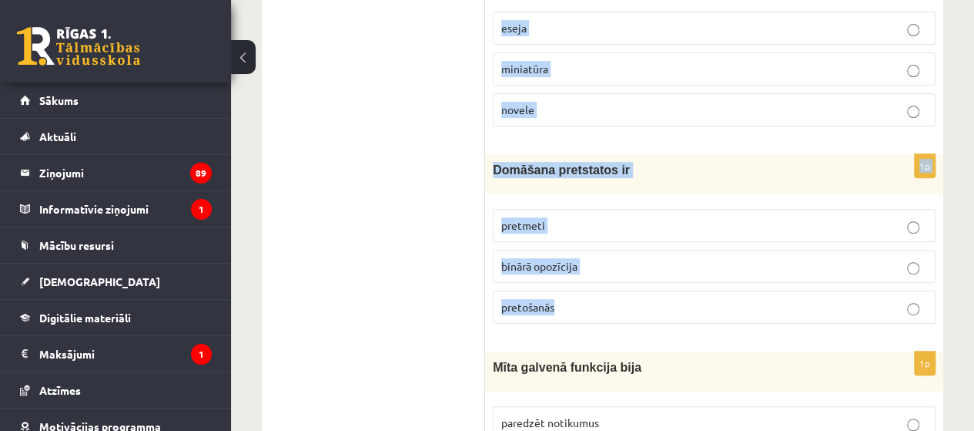
scroll to position [6133, 0]
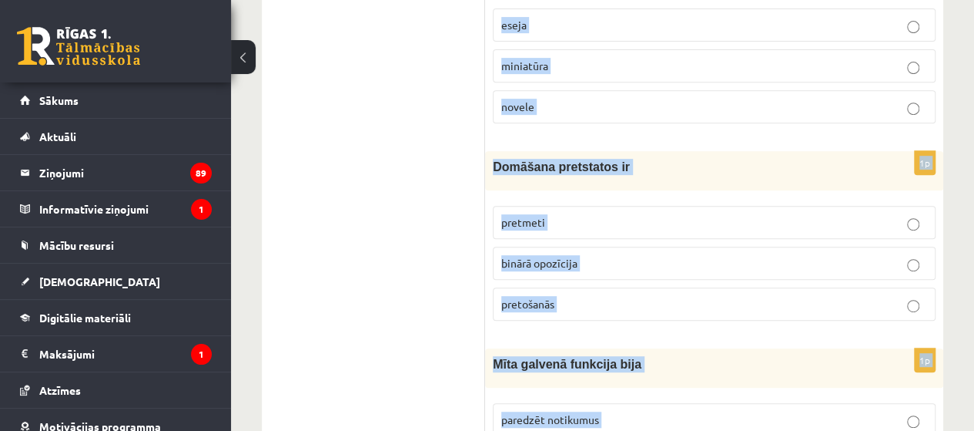
drag, startPoint x: 493, startPoint y: 150, endPoint x: 801, endPoint y: 395, distance: 393.6
copy form "Loremipsu dolorsitame consec ad elit seddoei temporincid utlabor 0e Dolorema al…"
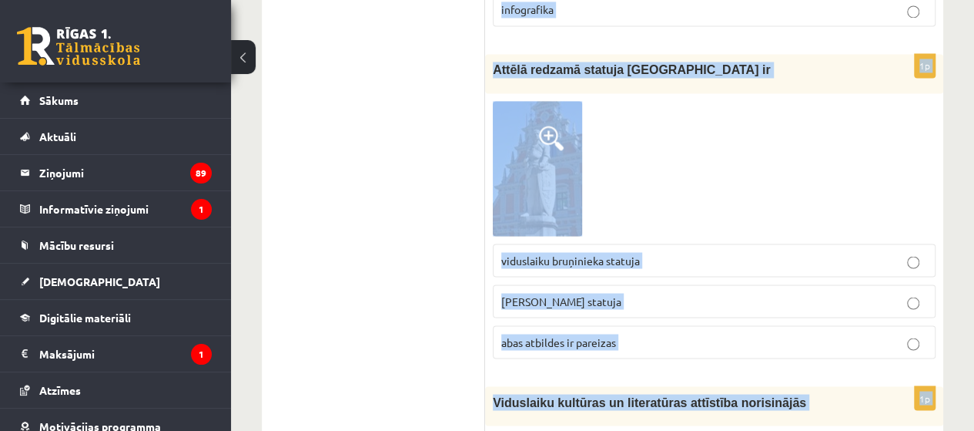
scroll to position [4207, 0]
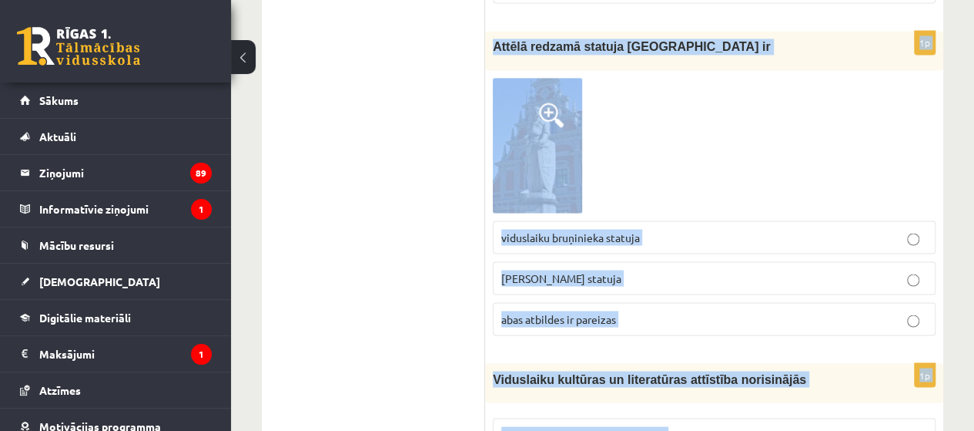
click at [550, 270] on span "[PERSON_NAME] statuja" at bounding box center [561, 277] width 120 height 14
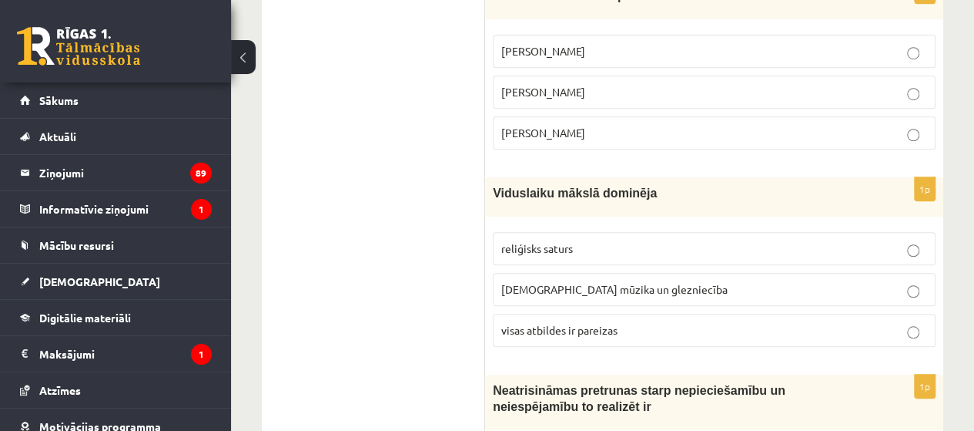
scroll to position [0, 0]
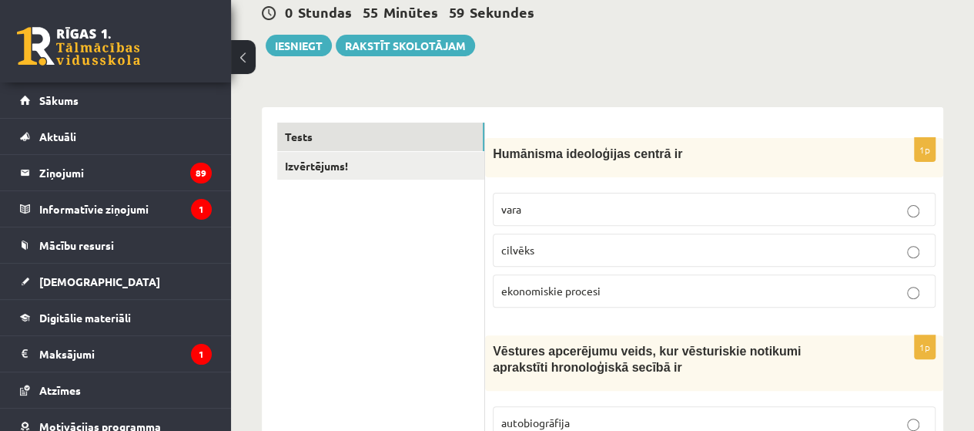
click at [551, 239] on label "cilvēks" at bounding box center [714, 249] width 443 height 33
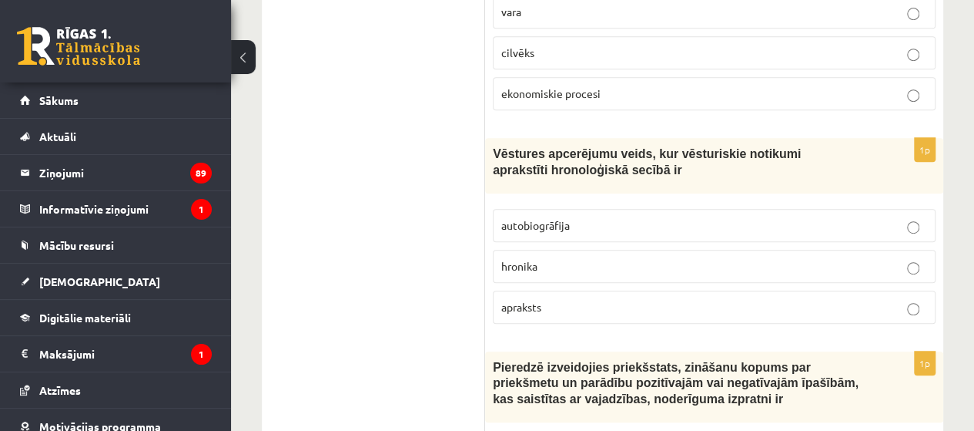
scroll to position [385, 0]
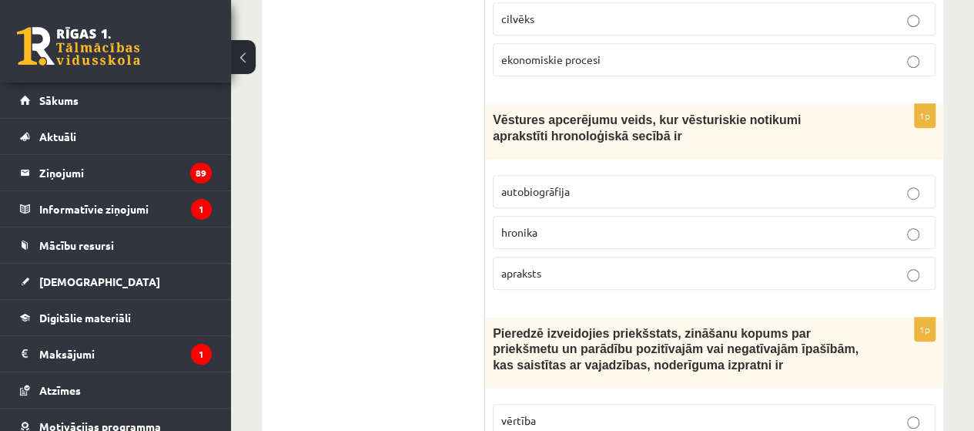
click at [573, 236] on p "hronika" at bounding box center [714, 232] width 426 height 16
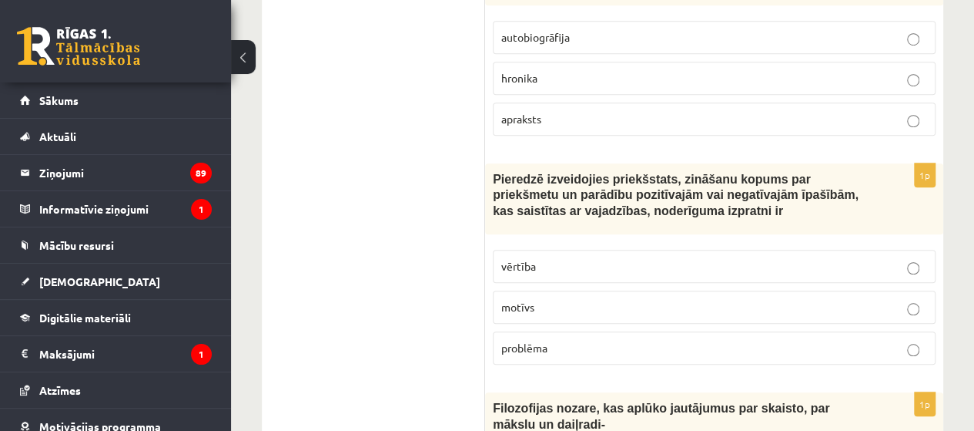
click at [550, 272] on label "vērtība" at bounding box center [714, 266] width 443 height 33
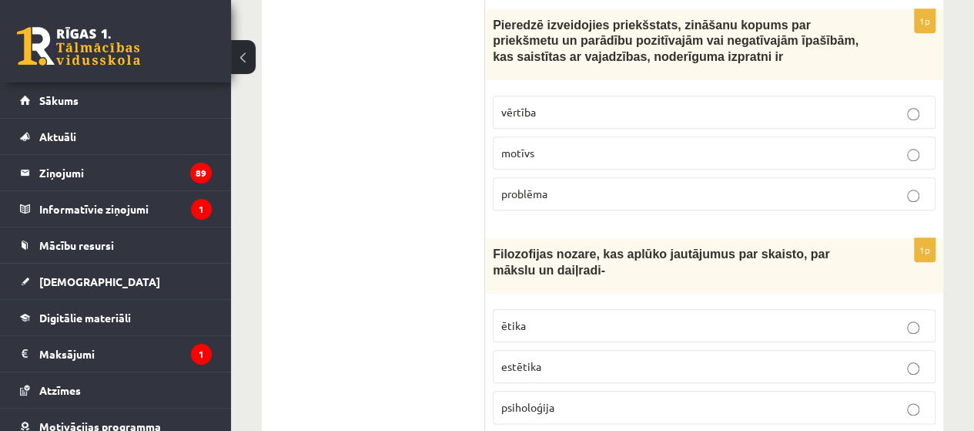
scroll to position [770, 0]
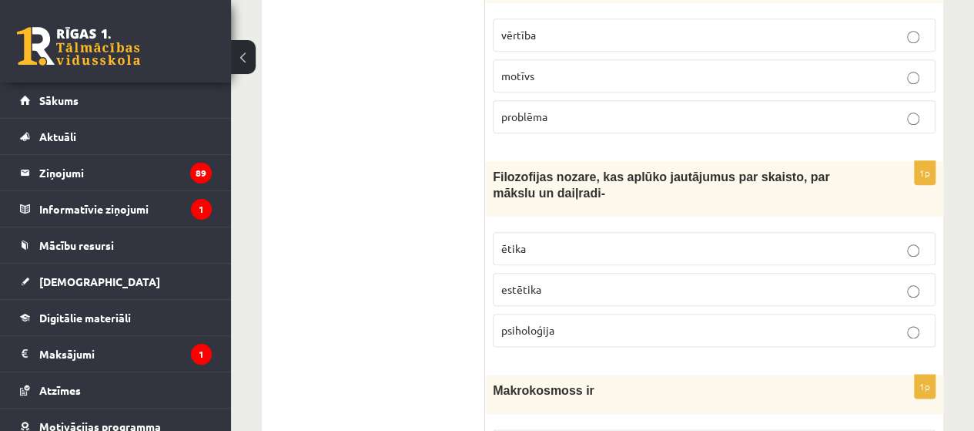
click at [552, 281] on p "estētika" at bounding box center [714, 289] width 426 height 16
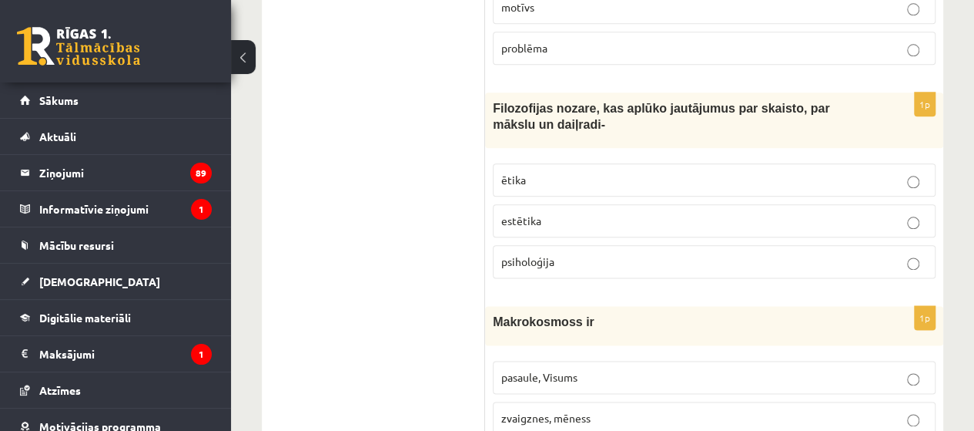
scroll to position [1001, 0]
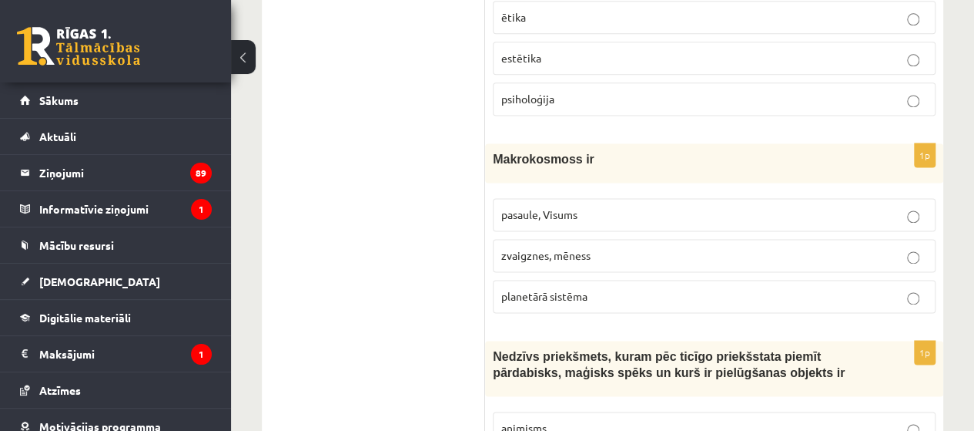
click at [507, 206] on p "pasaule, Visums" at bounding box center [714, 214] width 426 height 16
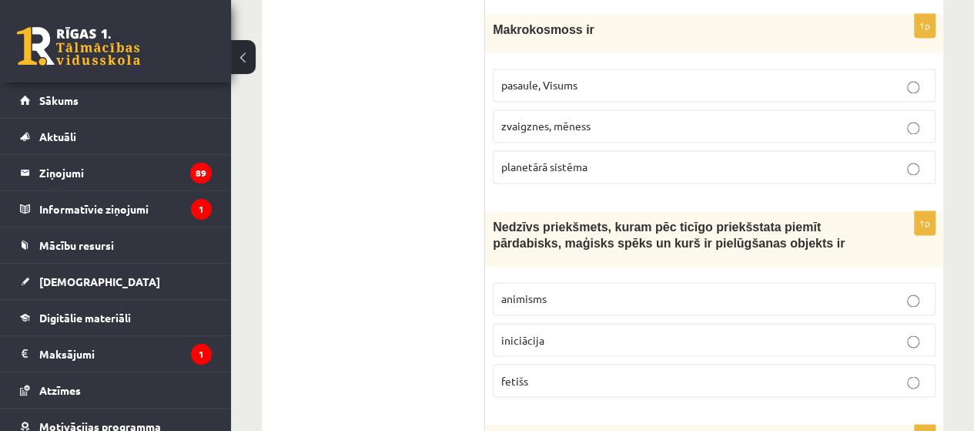
scroll to position [1155, 0]
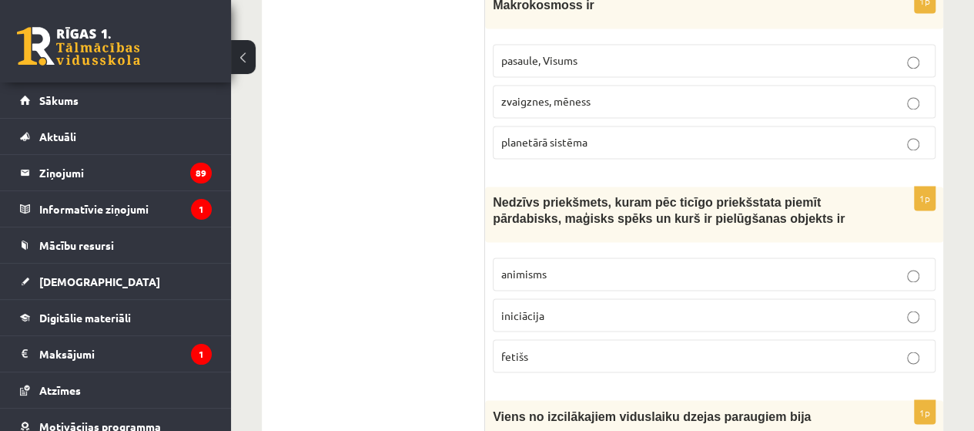
click at [527, 356] on label "fetišs" at bounding box center [714, 355] width 443 height 33
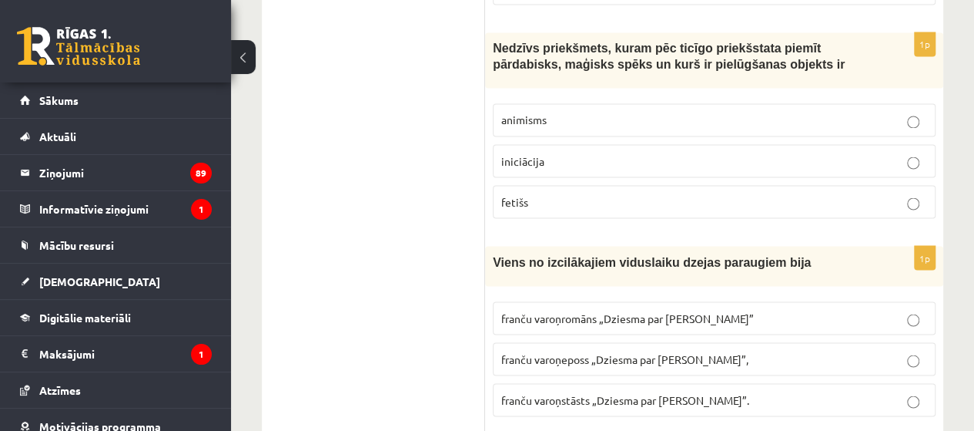
scroll to position [1463, 0]
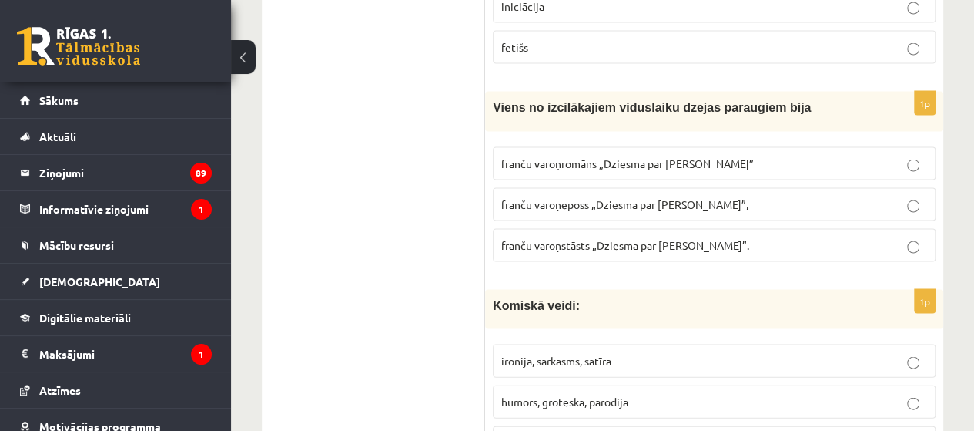
click at [686, 250] on fieldset "franču varoņromāns „Dziesma par [PERSON_NAME]” franču varoņeposs „Dziesma par […" at bounding box center [714, 202] width 443 height 127
click at [687, 238] on span "franču varoņstāsts „Dziesma par [PERSON_NAME]”." at bounding box center [625, 245] width 248 height 14
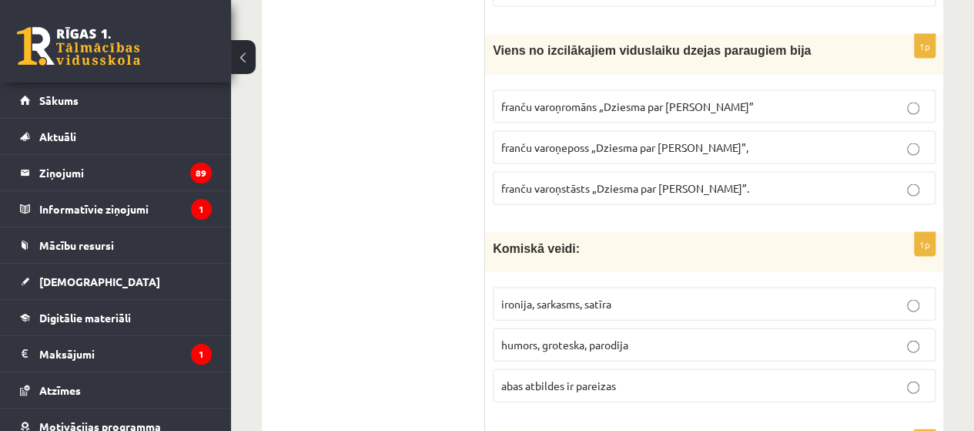
scroll to position [1540, 0]
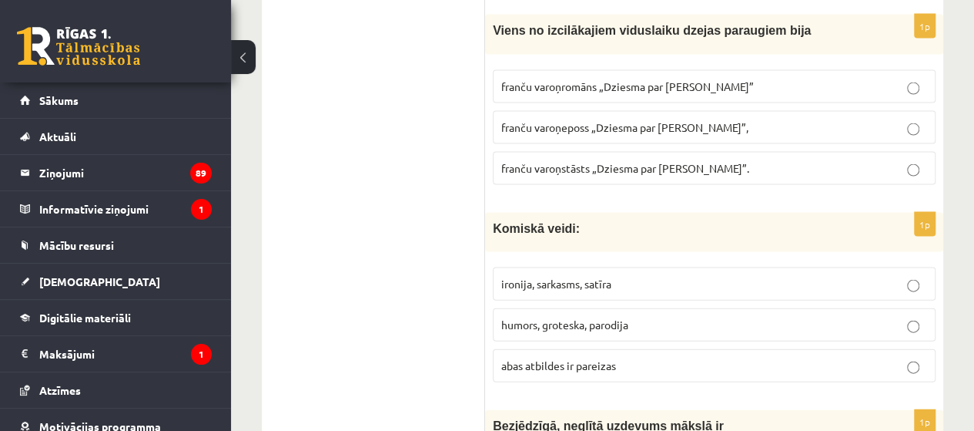
click at [585, 358] on span "abas atbildes ir pareizas" at bounding box center [558, 365] width 115 height 14
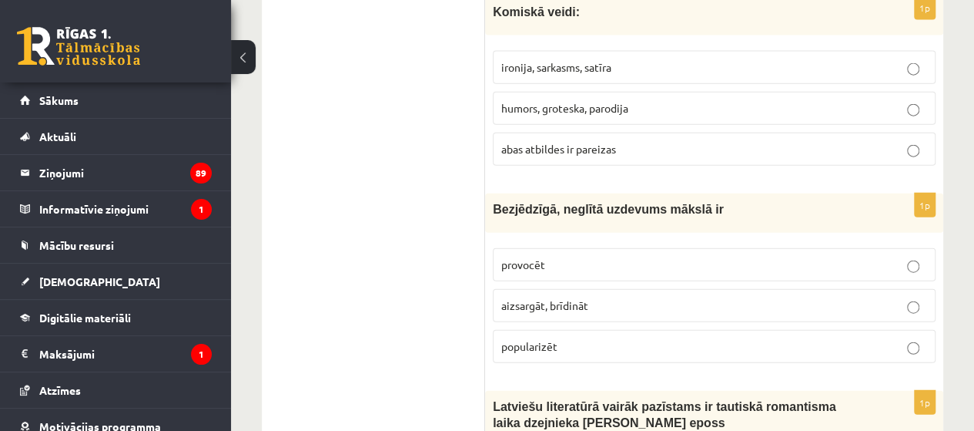
scroll to position [1772, 0]
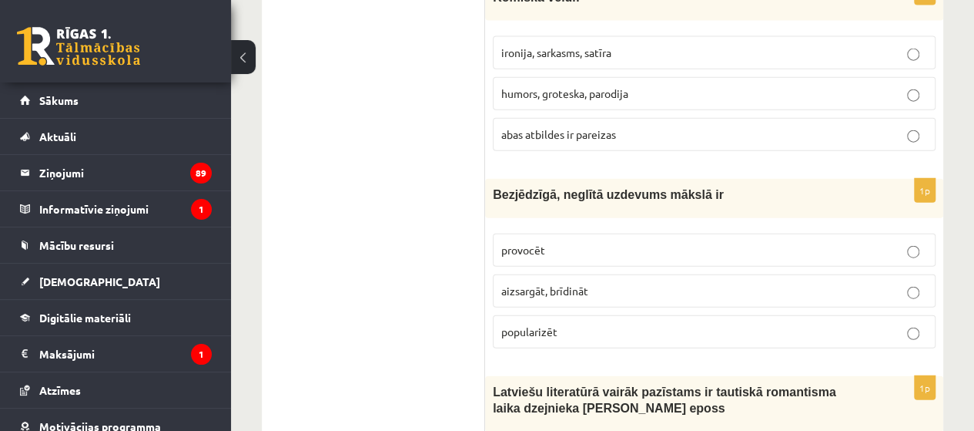
click at [528, 243] on p "provocēt" at bounding box center [714, 250] width 426 height 16
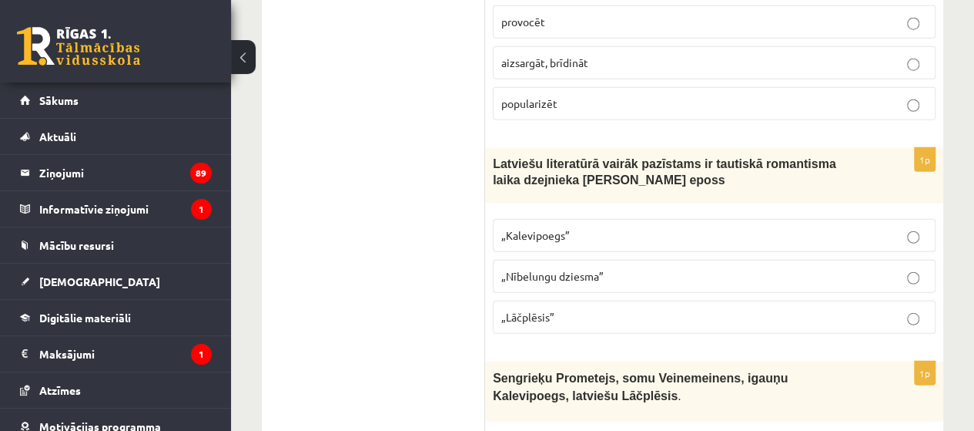
scroll to position [2003, 0]
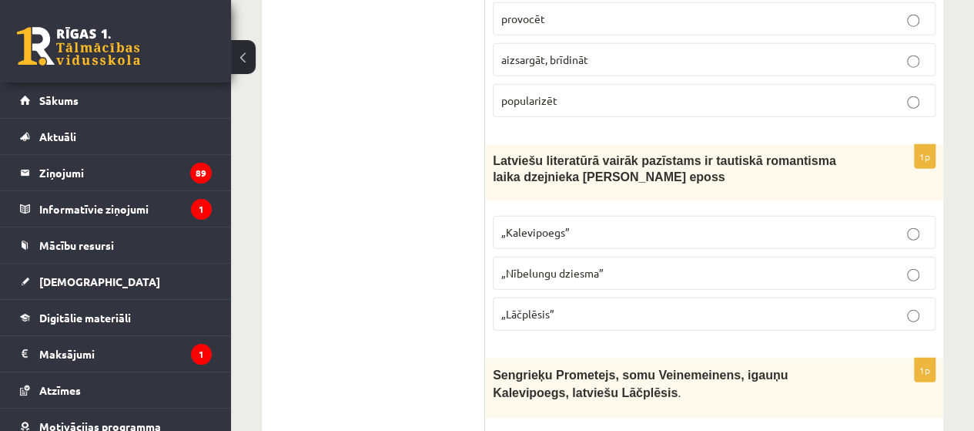
click at [559, 306] on p "„Lāčplēsis”" at bounding box center [714, 314] width 426 height 16
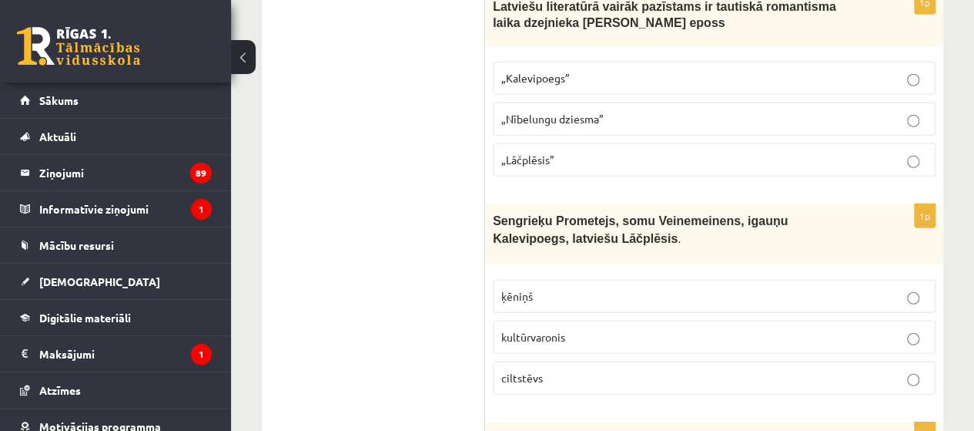
click at [535, 330] on span "kultūrvaronis" at bounding box center [533, 337] width 64 height 14
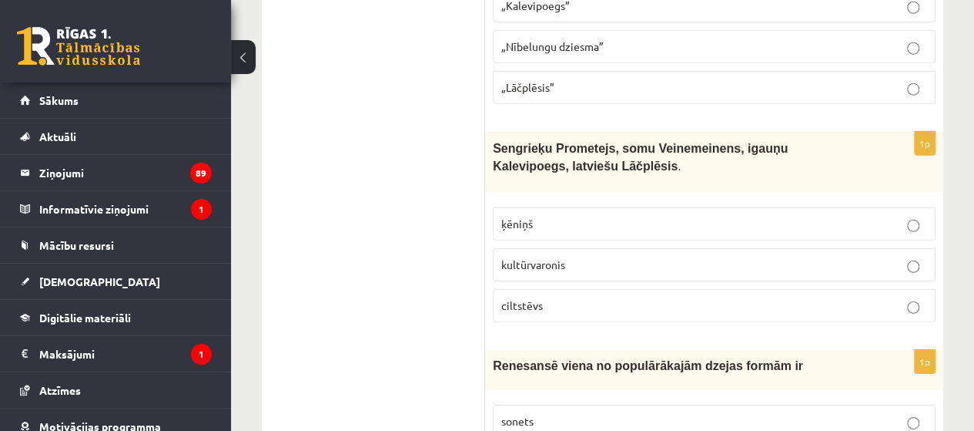
scroll to position [2388, 0]
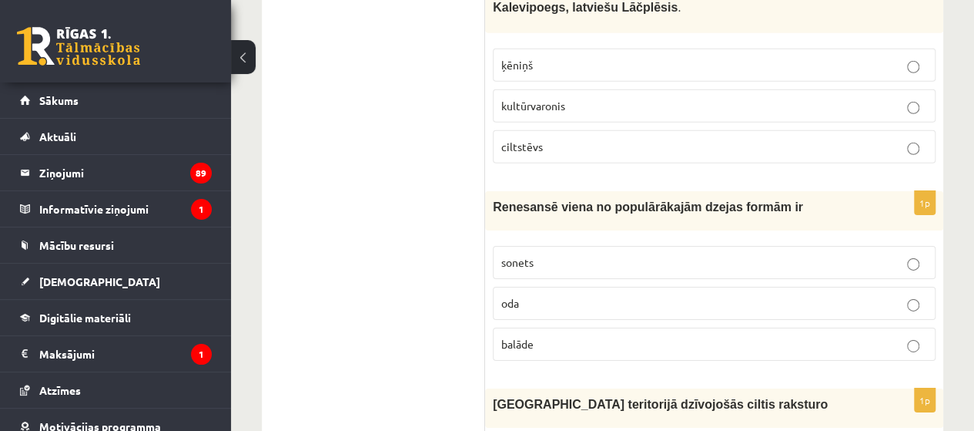
click at [538, 254] on p "sonets" at bounding box center [714, 262] width 426 height 16
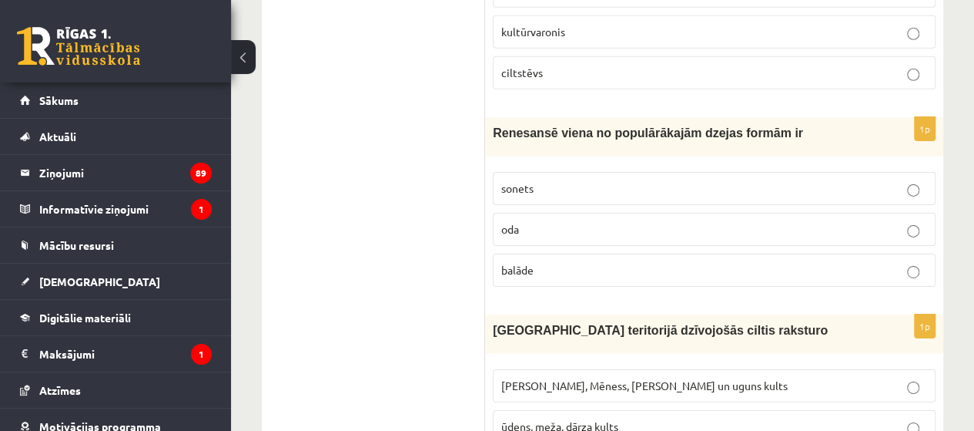
scroll to position [2619, 0]
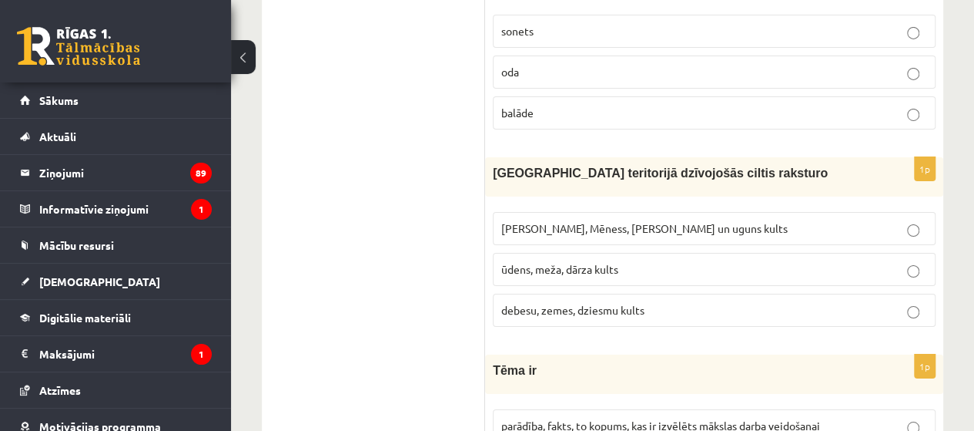
click at [602, 221] on span "[PERSON_NAME], Mēness, [PERSON_NAME] un uguns kults" at bounding box center [644, 228] width 287 height 14
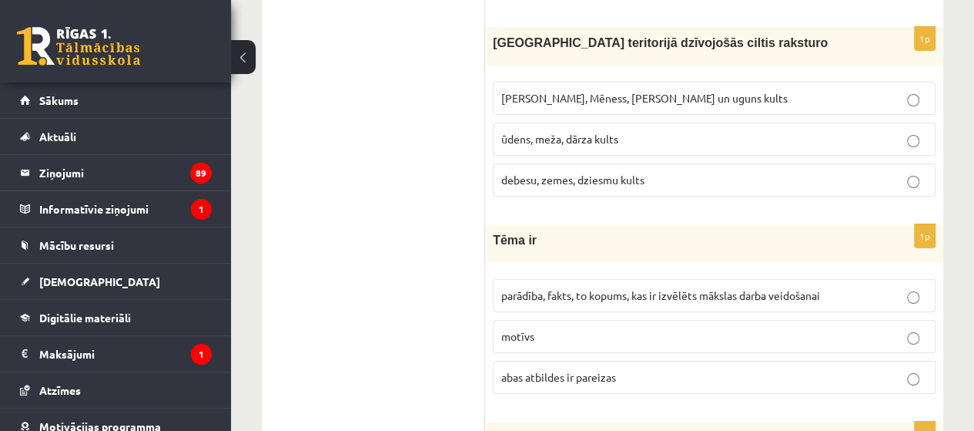
scroll to position [2773, 0]
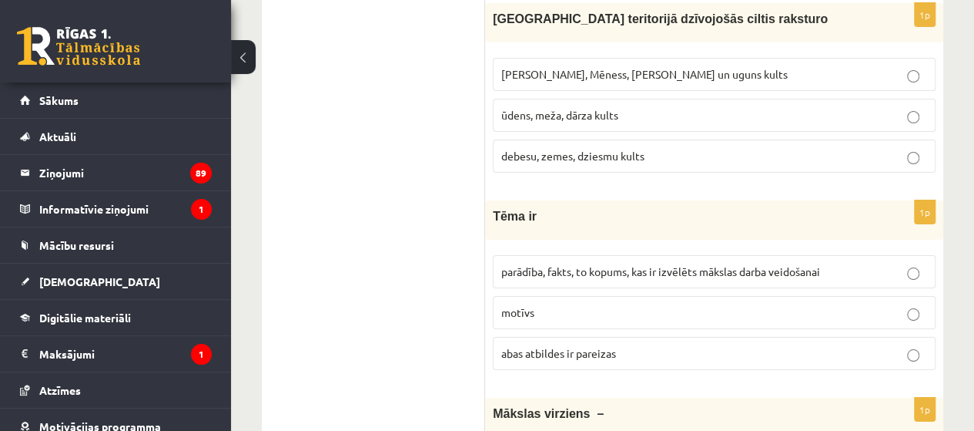
click at [593, 264] on span "parādība, fakts, to kopums, kas ir izvēlēts mākslas darba veidošanai" at bounding box center [660, 271] width 319 height 14
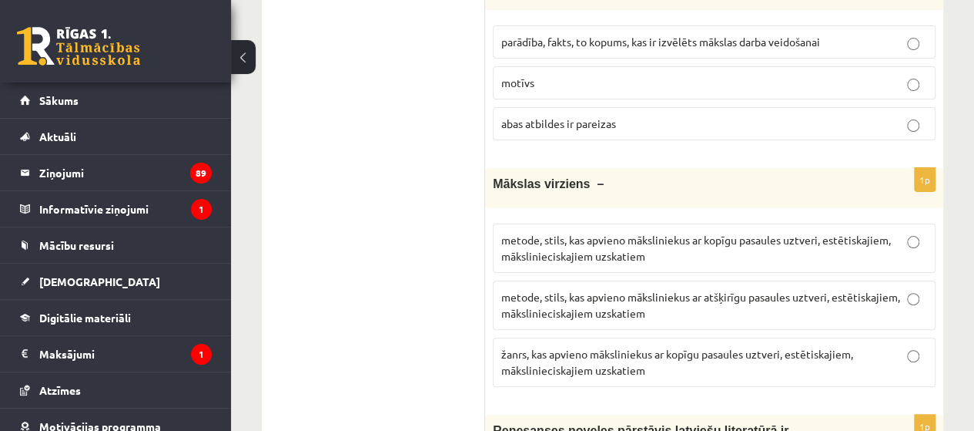
scroll to position [3004, 0]
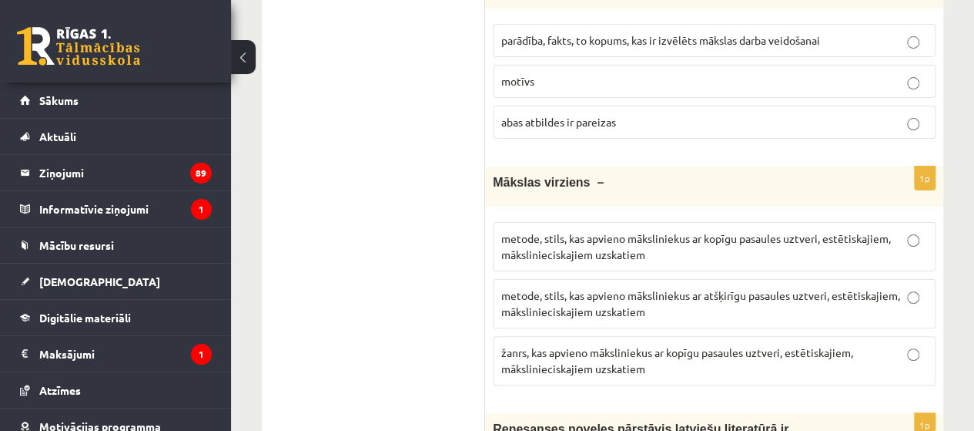
click at [701, 230] on p "metode, stils, kas apvieno māksliniekus ar kopīgu pasaules uztveri, estētiskaji…" at bounding box center [714, 246] width 426 height 32
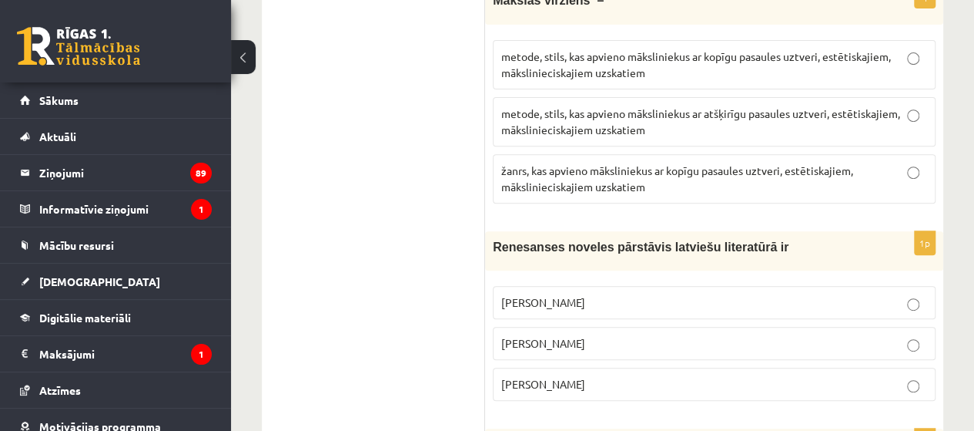
scroll to position [3235, 0]
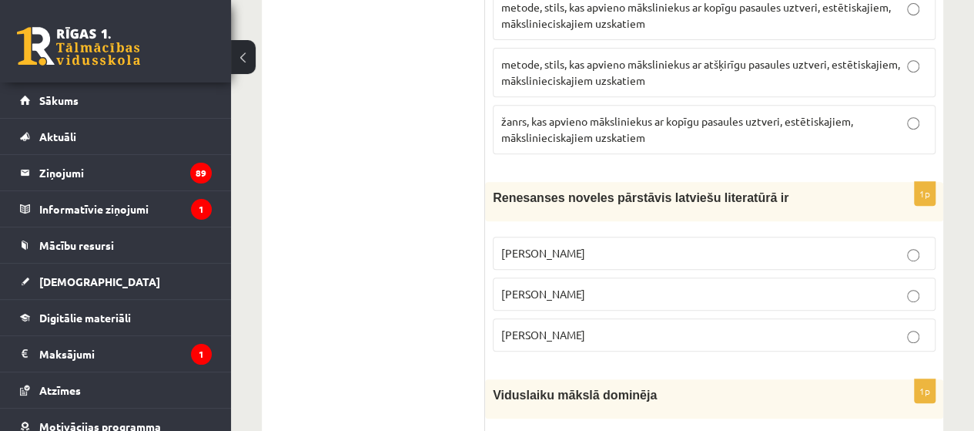
click at [560, 327] on span "[PERSON_NAME]" at bounding box center [543, 334] width 84 height 14
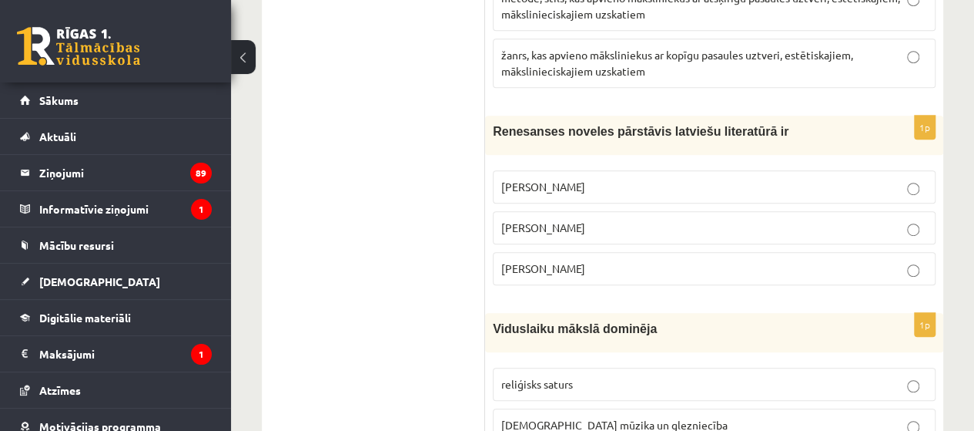
scroll to position [3389, 0]
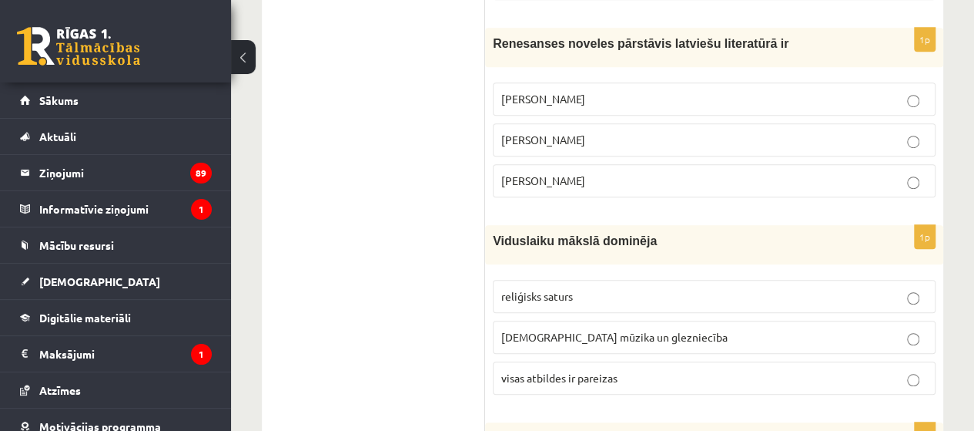
click at [598, 361] on label "visas atbildes ir pareizas" at bounding box center [714, 377] width 443 height 33
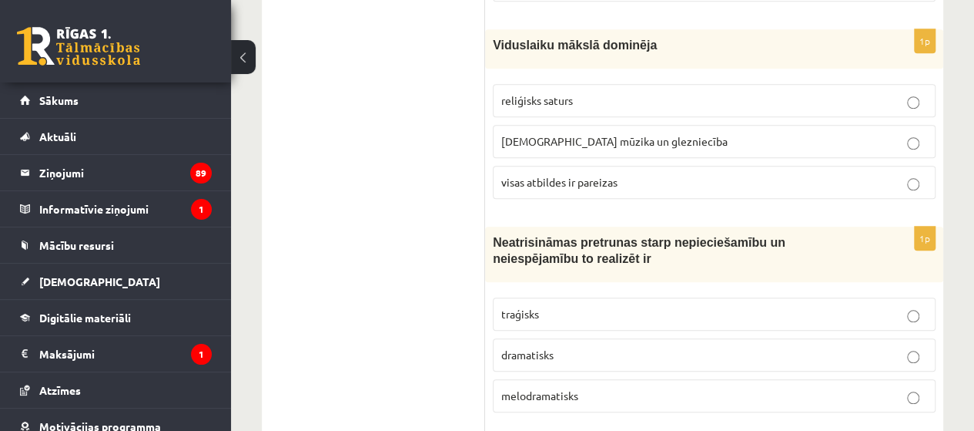
scroll to position [3620, 0]
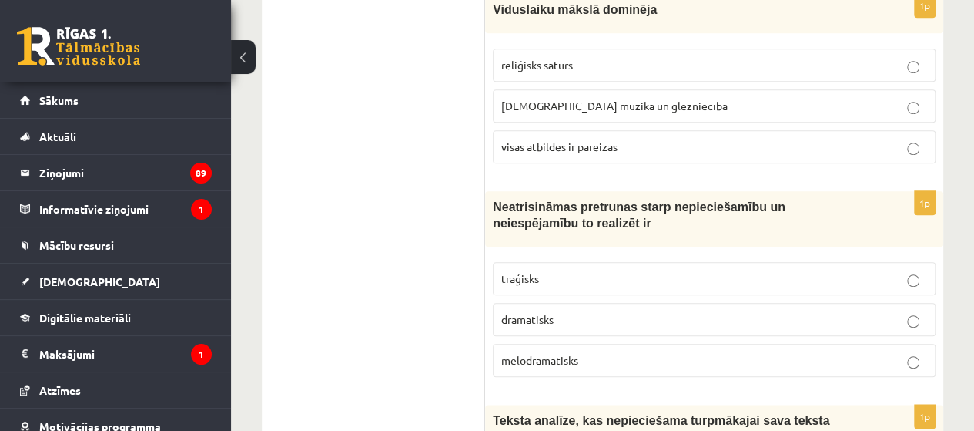
click at [564, 262] on label "traģisks" at bounding box center [714, 278] width 443 height 33
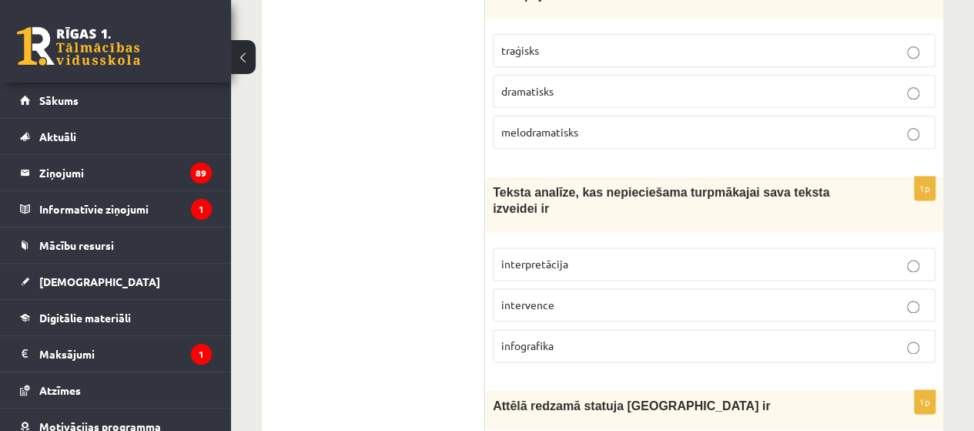
scroll to position [3851, 0]
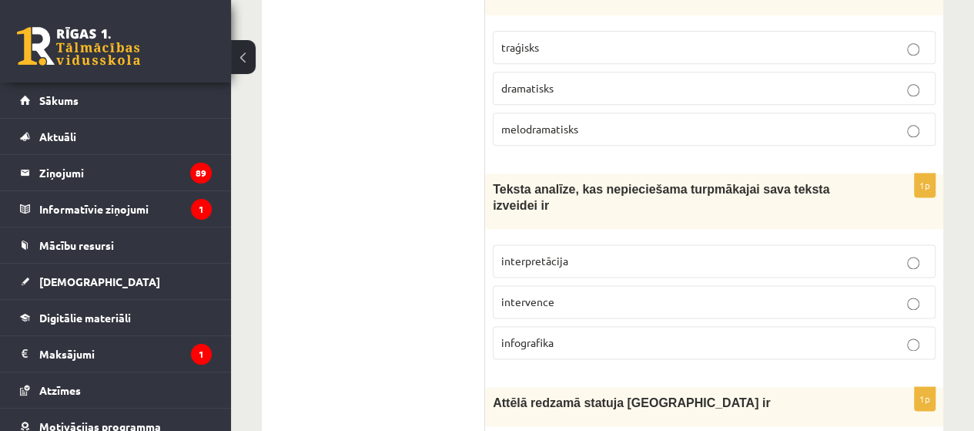
click at [542, 253] on span "interpretācija" at bounding box center [534, 260] width 67 height 14
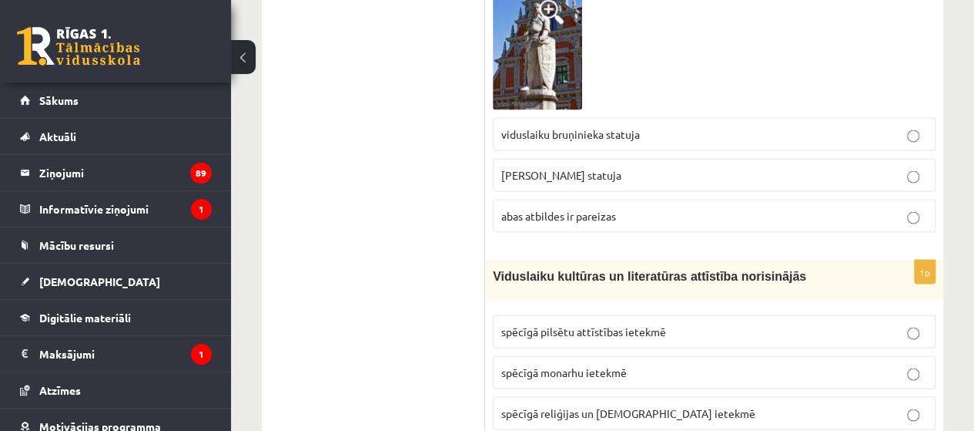
scroll to position [4313, 0]
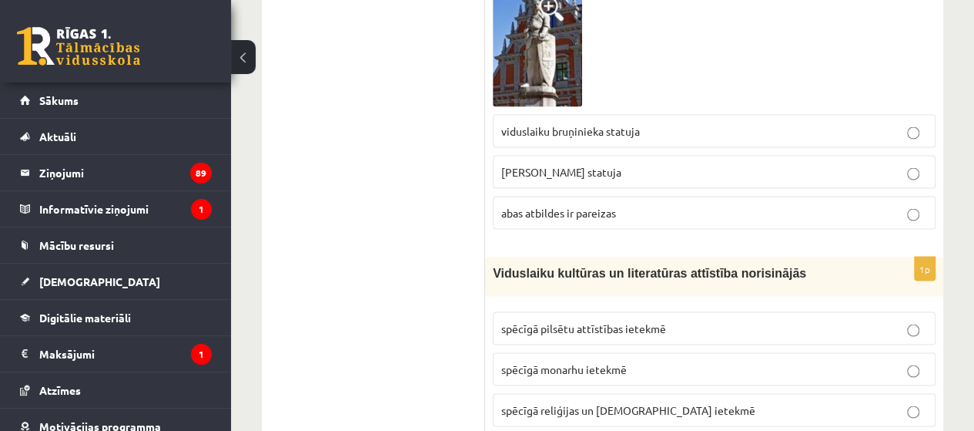
click at [636, 402] on span "spēcīgā reliģijas un [DEMOGRAPHIC_DATA] ietekmē" at bounding box center [628, 409] width 254 height 14
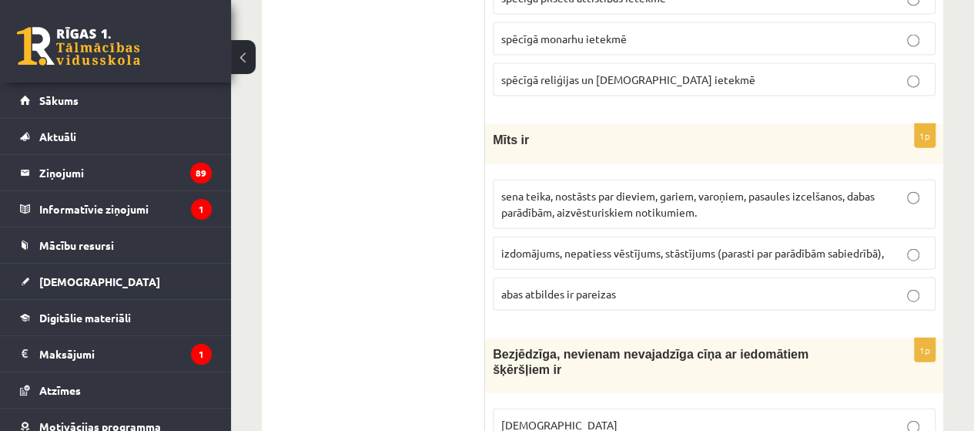
scroll to position [4698, 0]
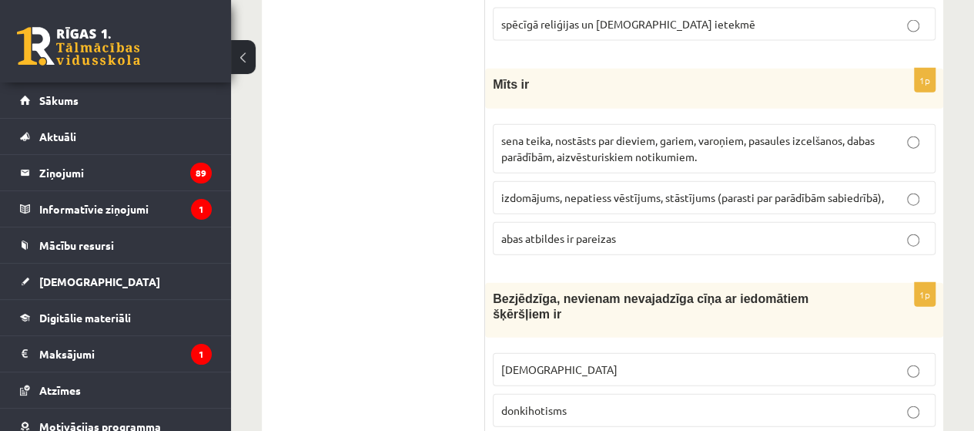
click at [582, 132] on p "sena teika, nostāsts par dieviem, gariem, varoņiem, pasaules izcelšanos, dabas …" at bounding box center [714, 148] width 426 height 32
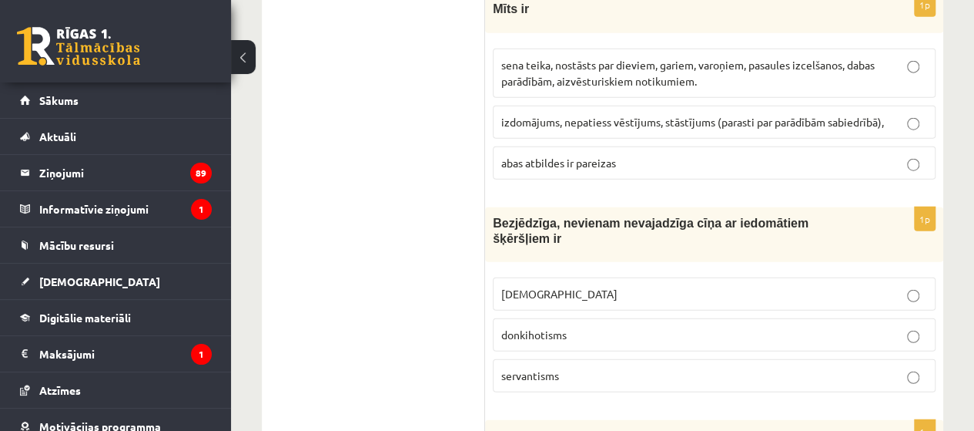
scroll to position [4775, 0]
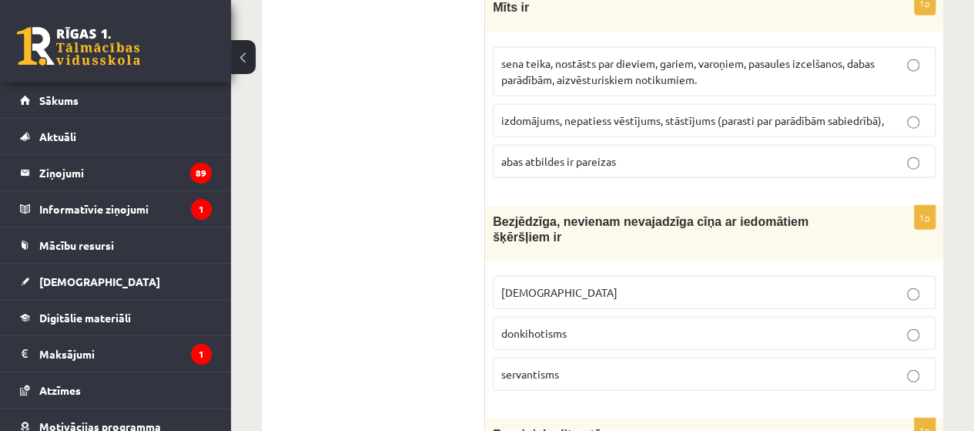
click at [559, 326] on span "donkihotisms" at bounding box center [533, 333] width 65 height 14
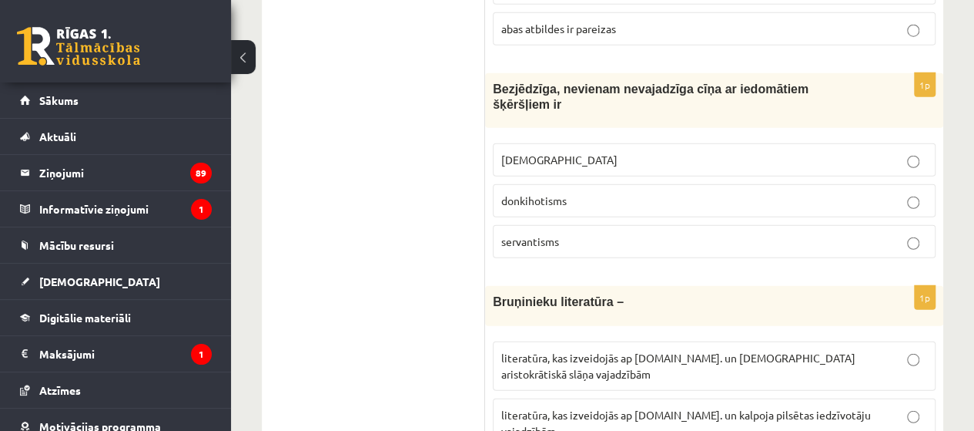
scroll to position [4929, 0]
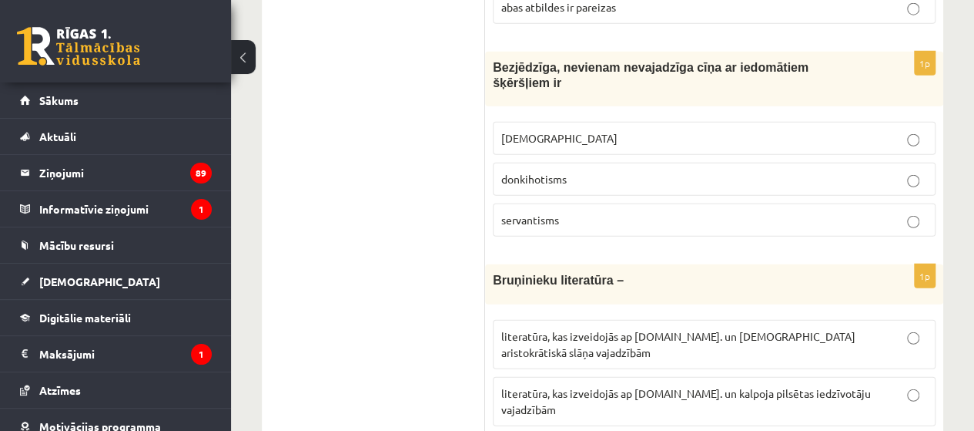
click at [665, 385] on p "literatūra, kas izveidojās ap [DOMAIN_NAME]. un kalpoja pilsētas iedzīvotāju va…" at bounding box center [714, 401] width 426 height 32
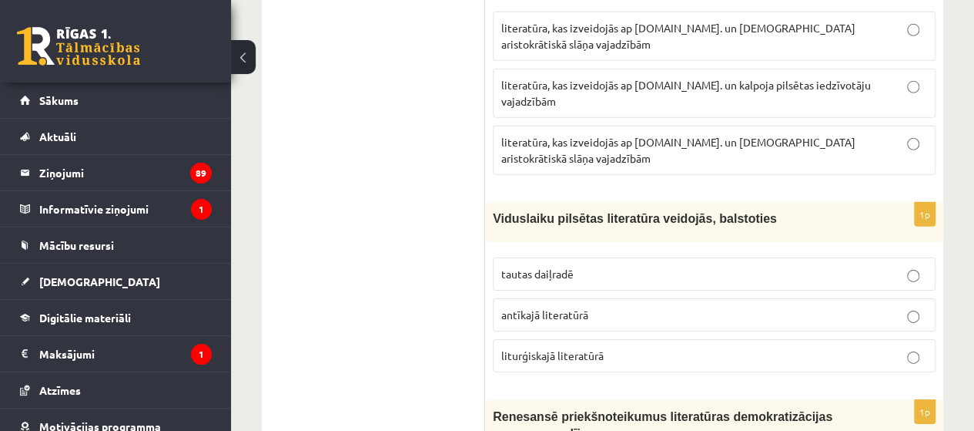
scroll to position [5315, 0]
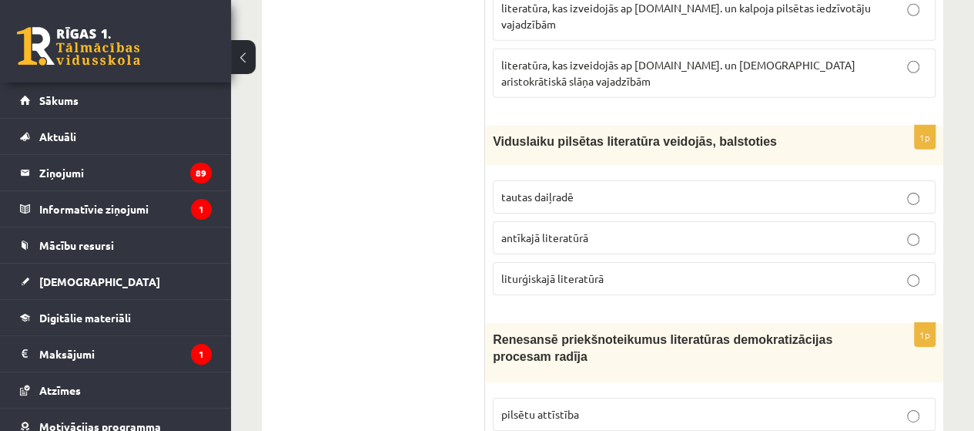
click at [536, 189] on span "tautas daiļradē" at bounding box center [537, 196] width 72 height 14
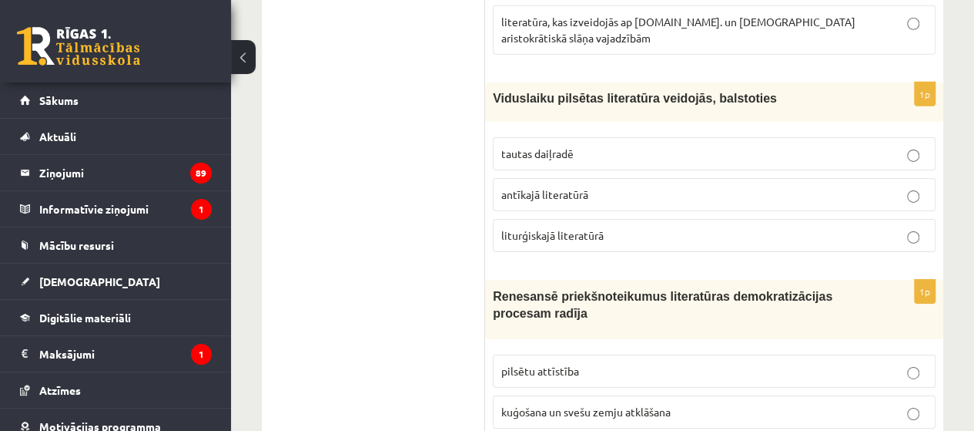
scroll to position [5392, 0]
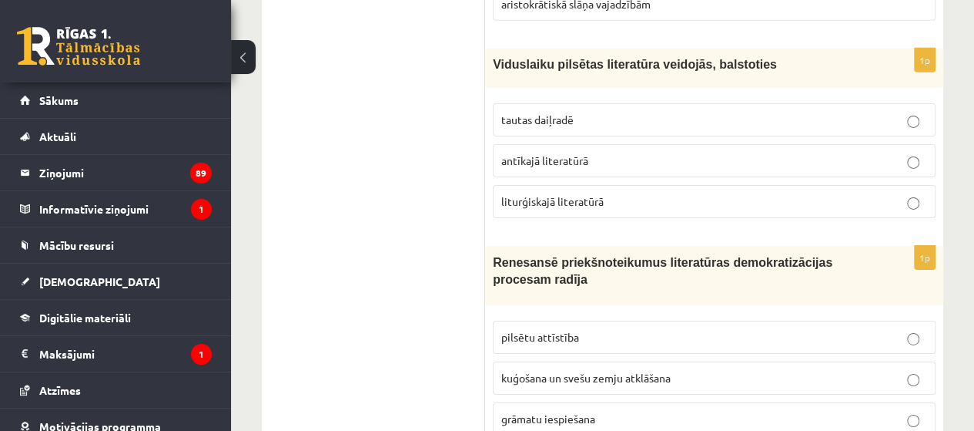
click at [557, 411] on span "grāmatu iespiešana" at bounding box center [548, 418] width 94 height 14
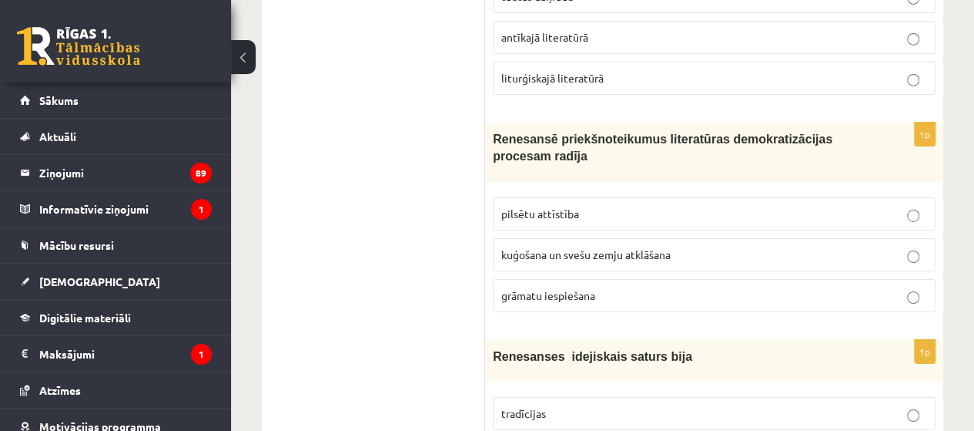
scroll to position [5623, 0]
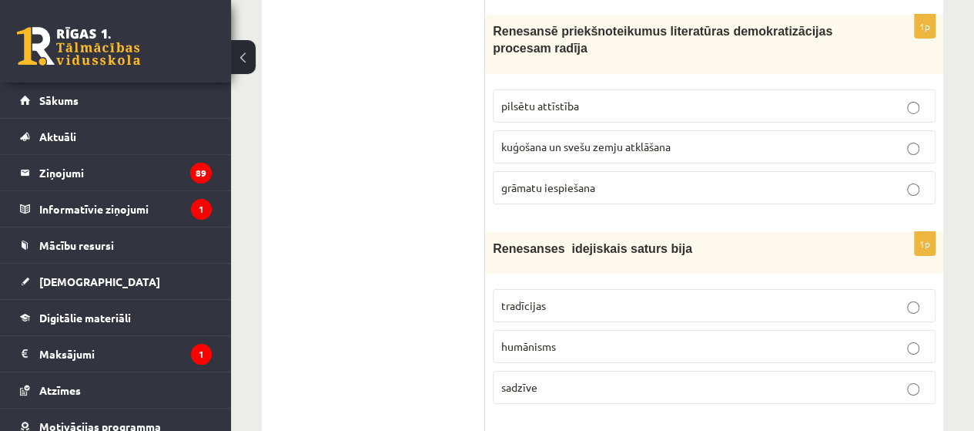
click at [545, 339] on span "humānisms" at bounding box center [528, 346] width 55 height 14
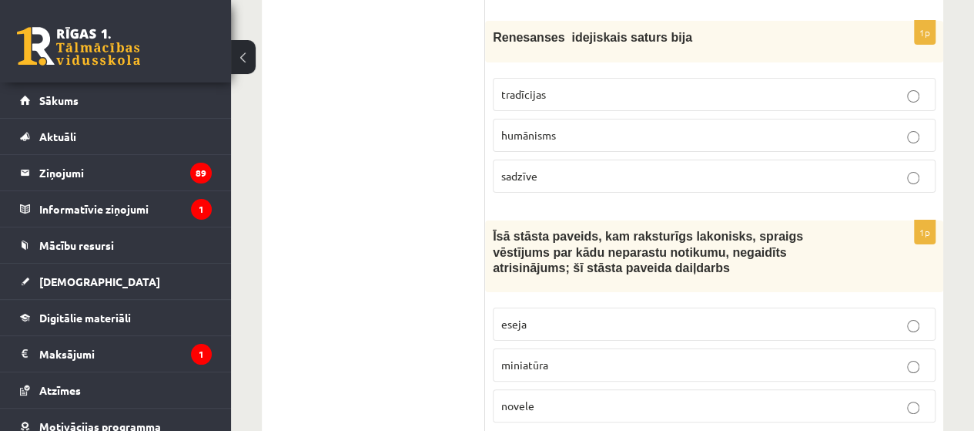
scroll to position [5854, 0]
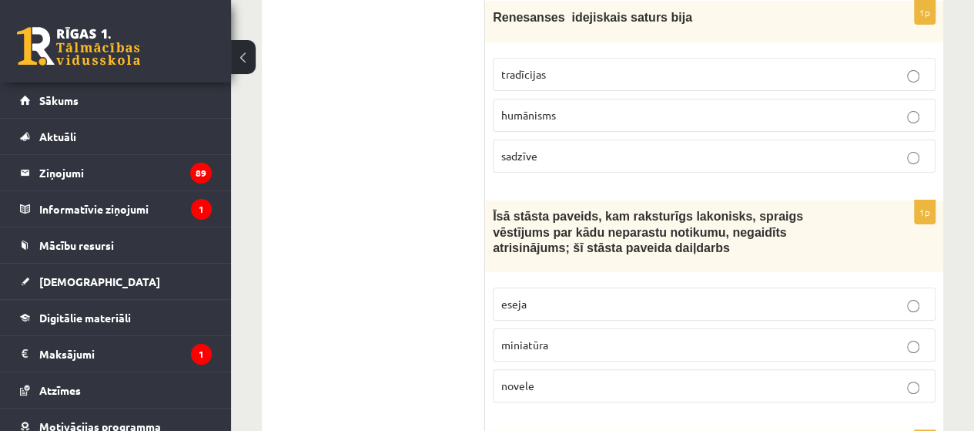
click at [558, 377] on p "novele" at bounding box center [714, 385] width 426 height 16
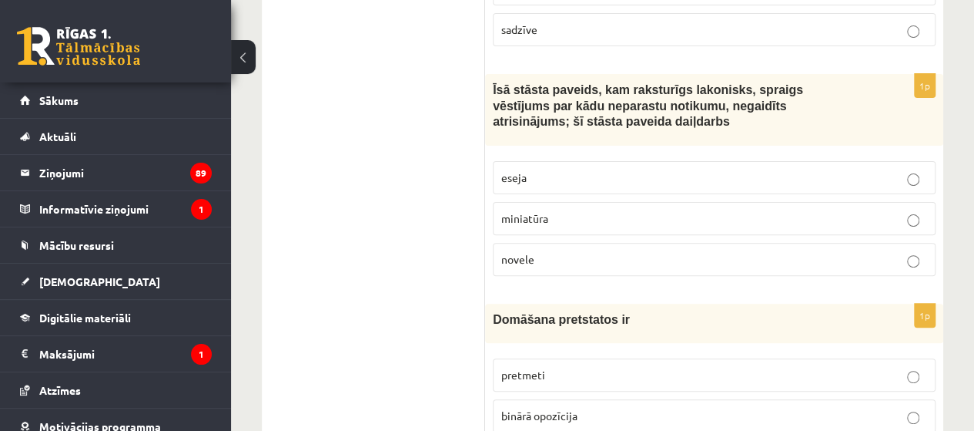
scroll to position [6085, 0]
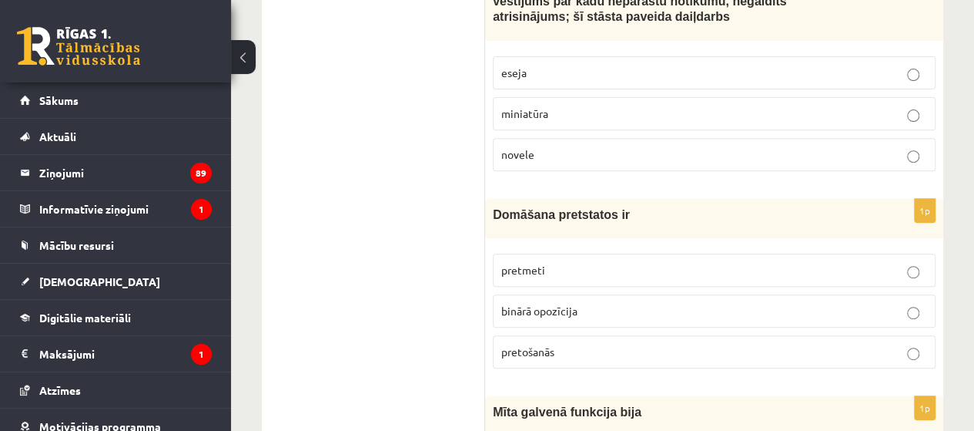
click at [545, 303] on span "binārā opozīcija" at bounding box center [539, 310] width 76 height 14
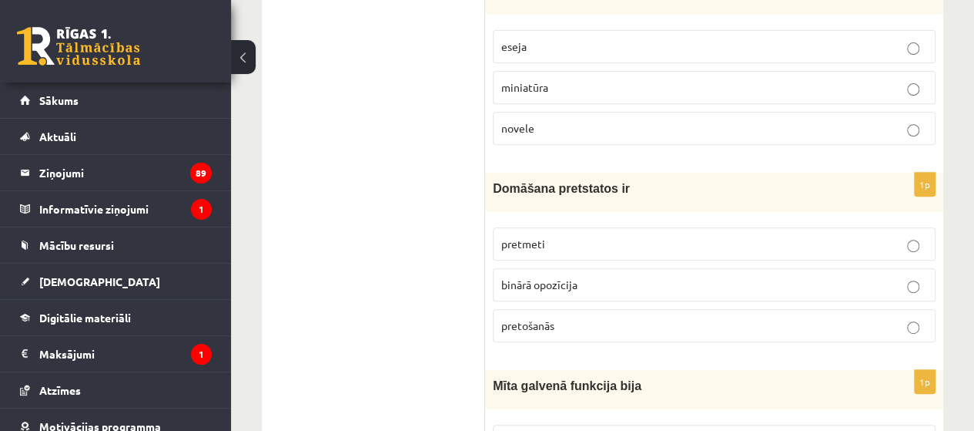
scroll to position [6133, 0]
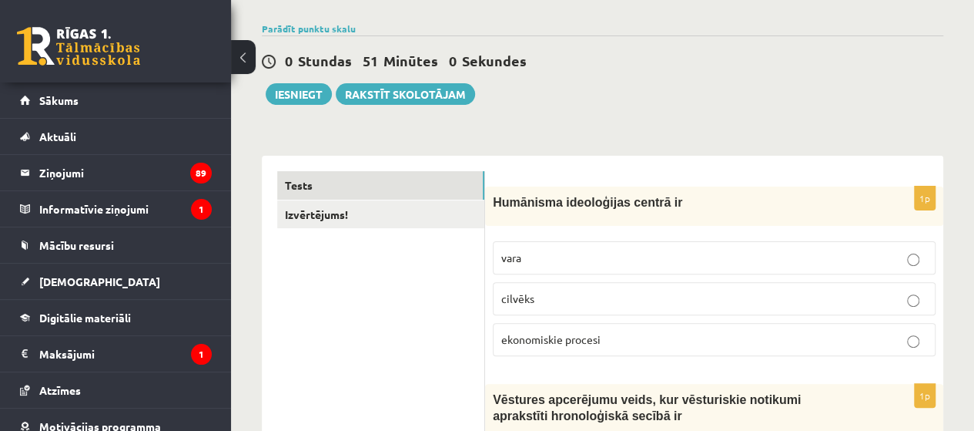
scroll to position [0, 0]
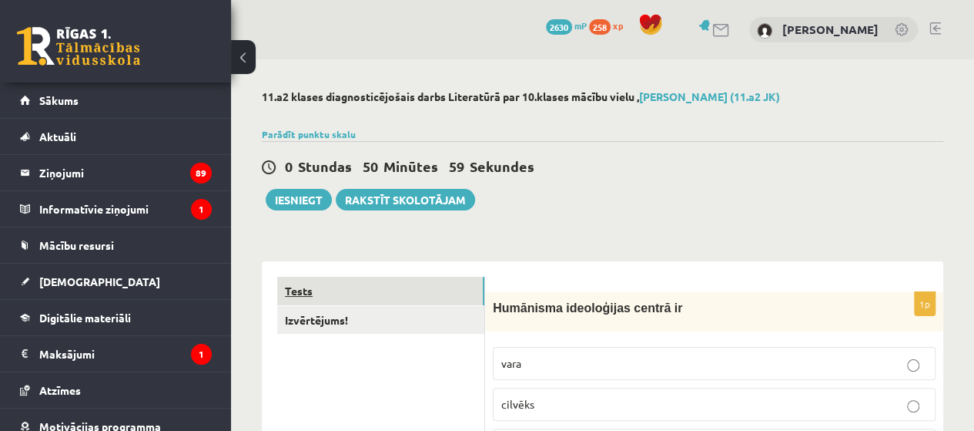
click at [322, 300] on link "Tests" at bounding box center [380, 291] width 207 height 28
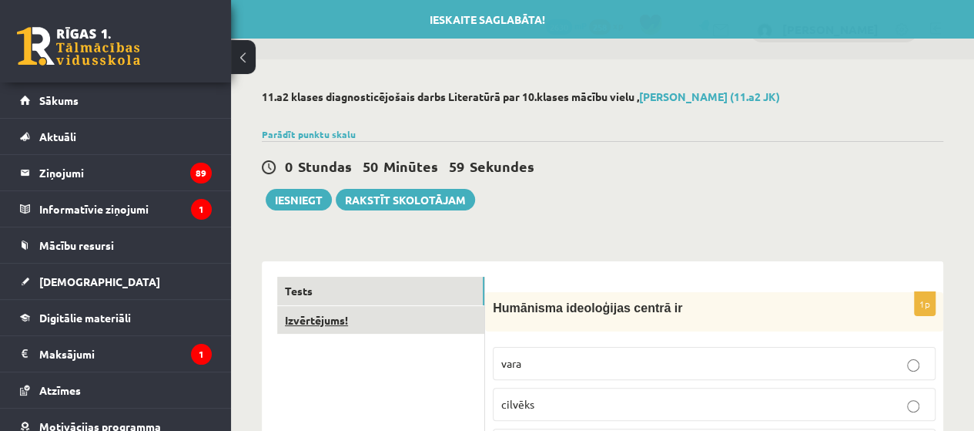
click at [325, 320] on link "Izvērtējums!" at bounding box center [380, 320] width 207 height 28
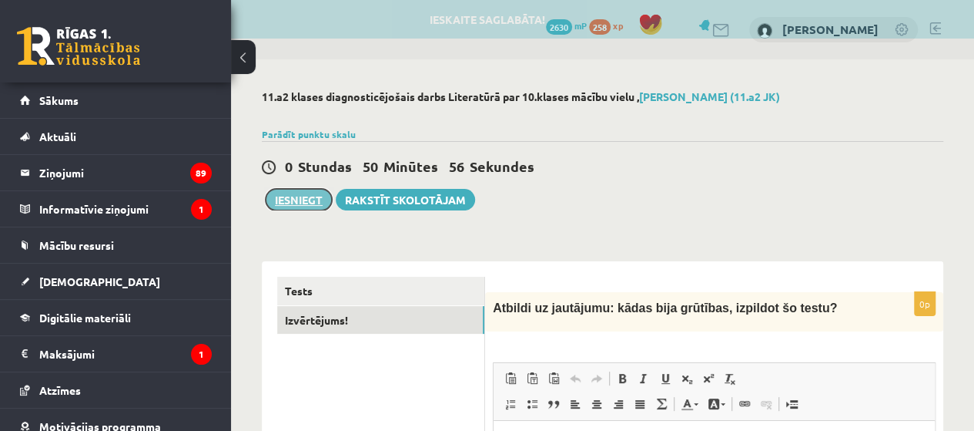
click at [316, 201] on button "Iesniegt" at bounding box center [299, 200] width 66 height 22
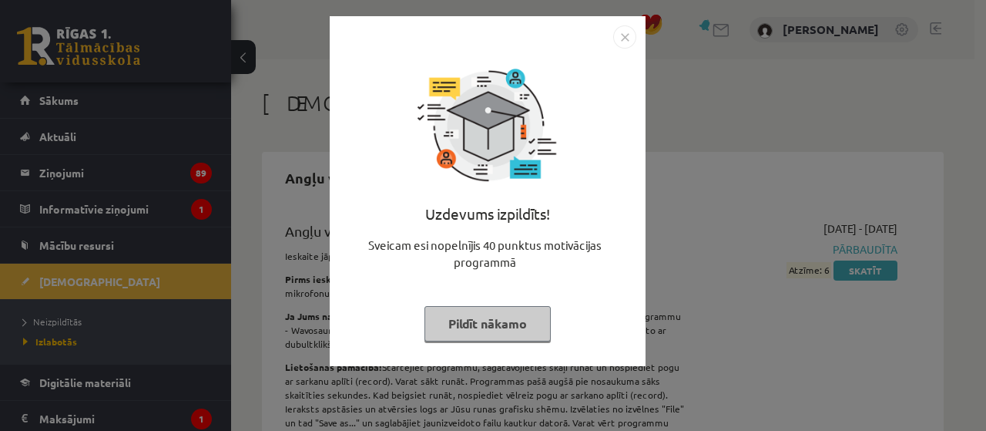
click at [502, 317] on button "Pildīt nākamo" at bounding box center [487, 323] width 126 height 35
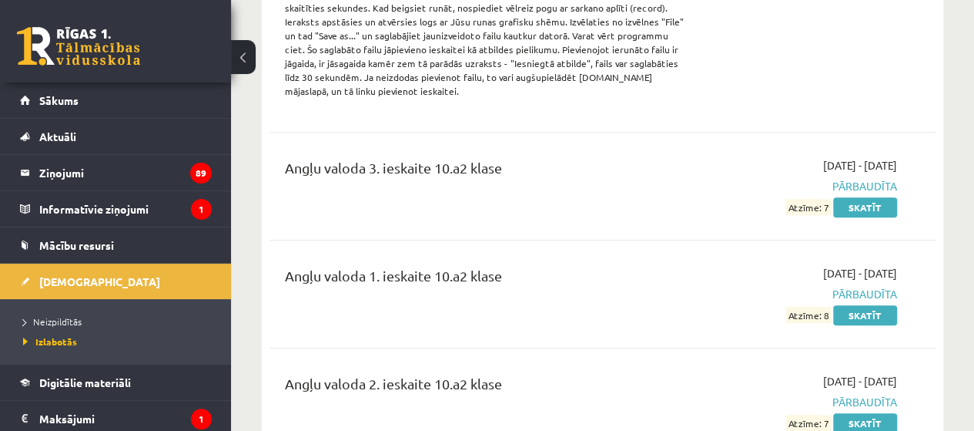
scroll to position [462, 0]
